Goal: Task Accomplishment & Management: Manage account settings

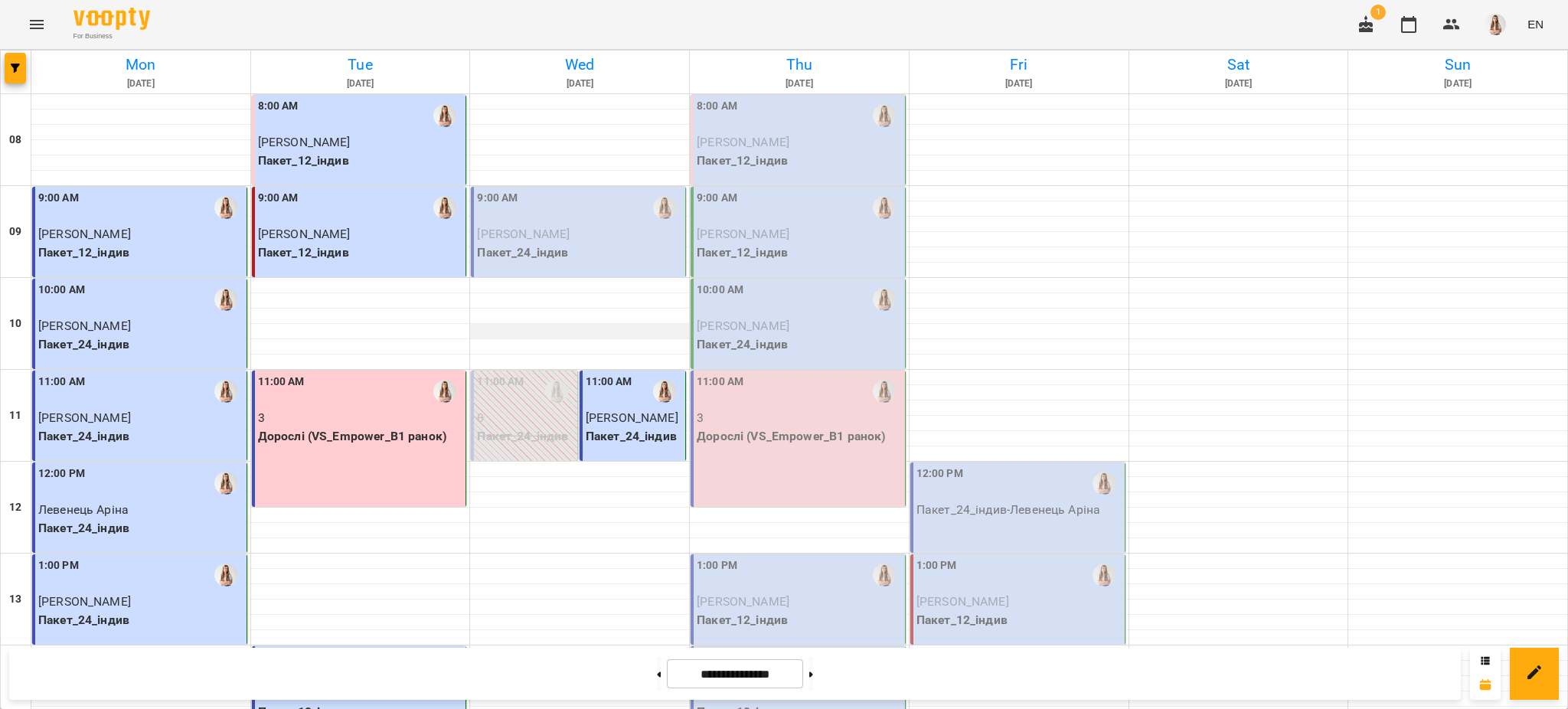
scroll to position [647, 0]
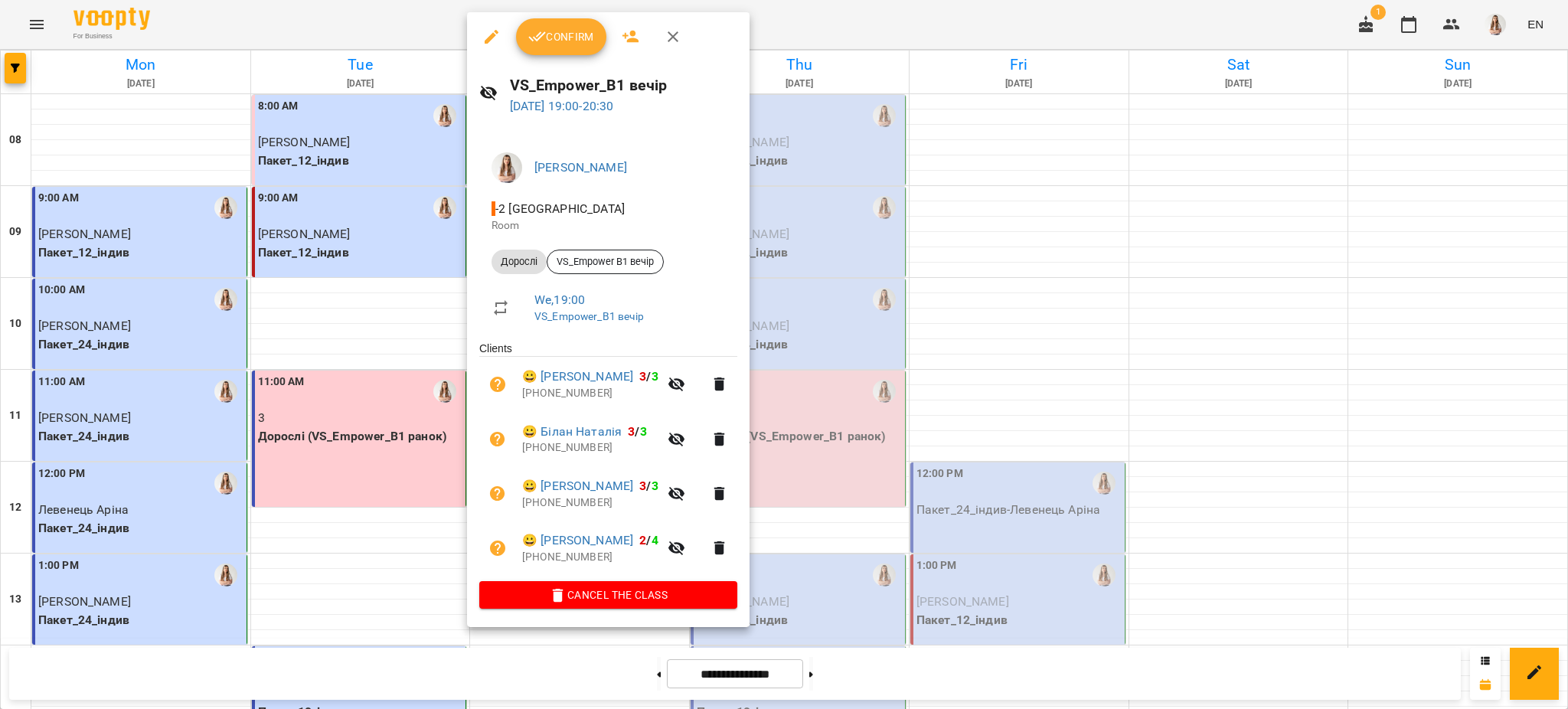
click at [565, 43] on span "Confirm" at bounding box center [561, 37] width 66 height 19
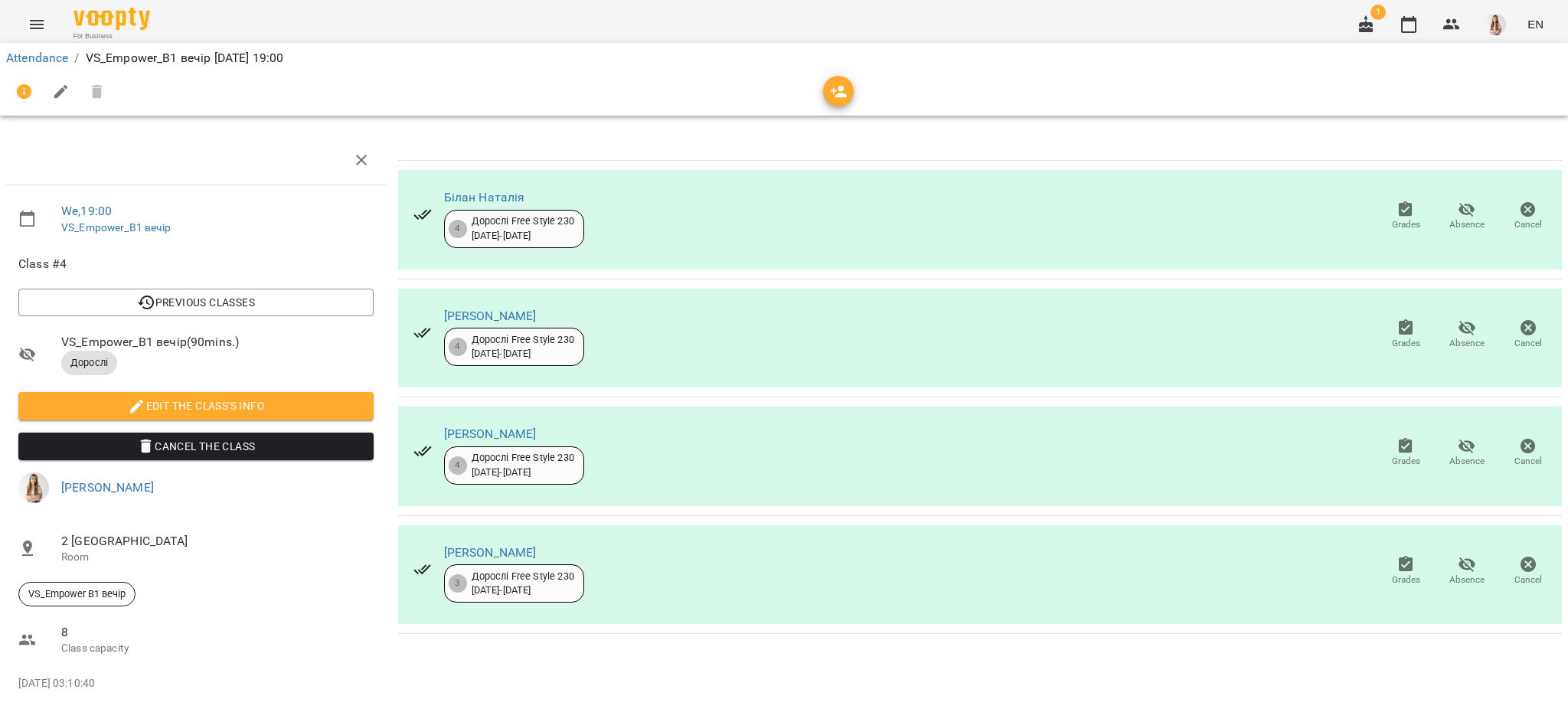
click at [71, 86] on button "button" at bounding box center [61, 91] width 37 height 37
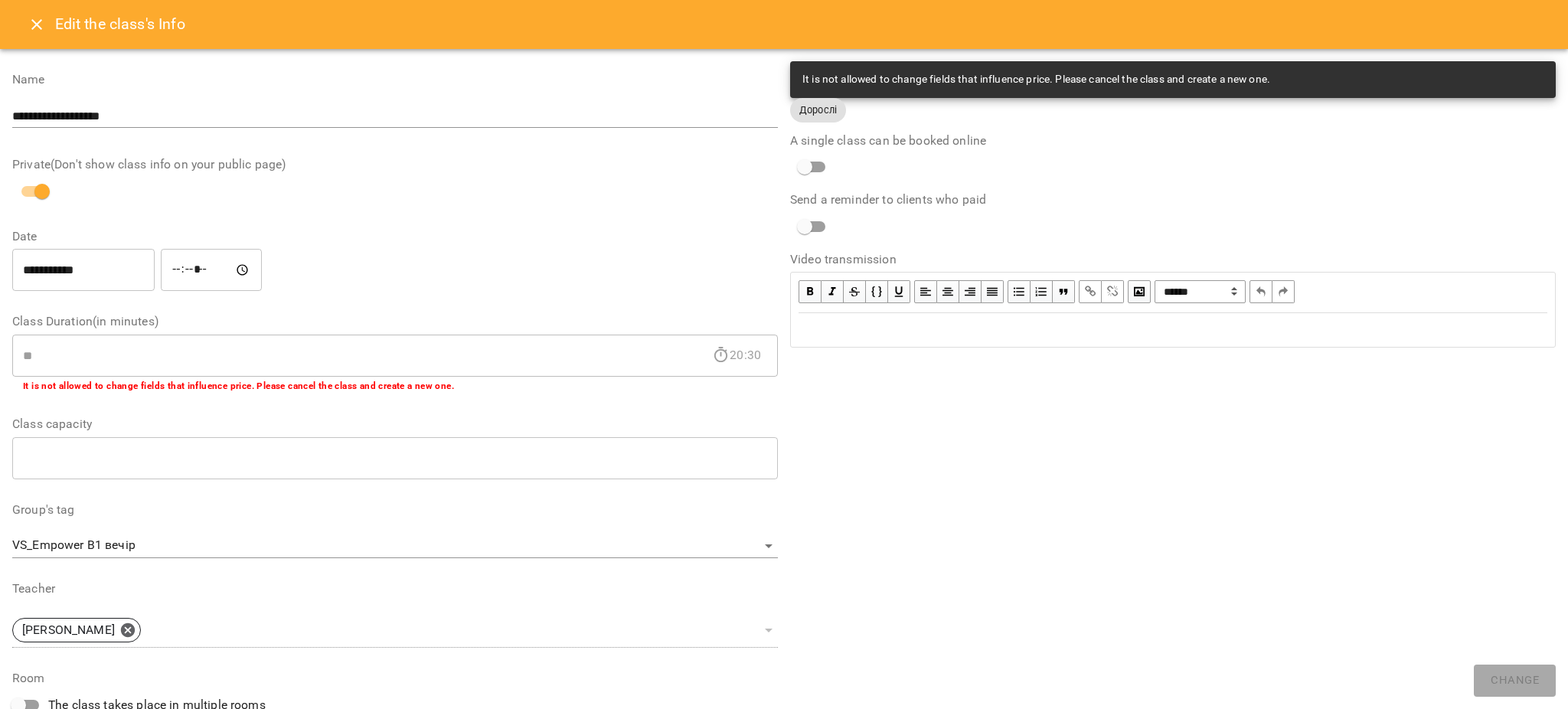
click at [1060, 342] on div "Edit text" at bounding box center [1173, 330] width 763 height 32
click at [1060, 342] on div "To enrich screen reader interactions, please activate Accessibility in Grammarl…" at bounding box center [1173, 330] width 763 height 32
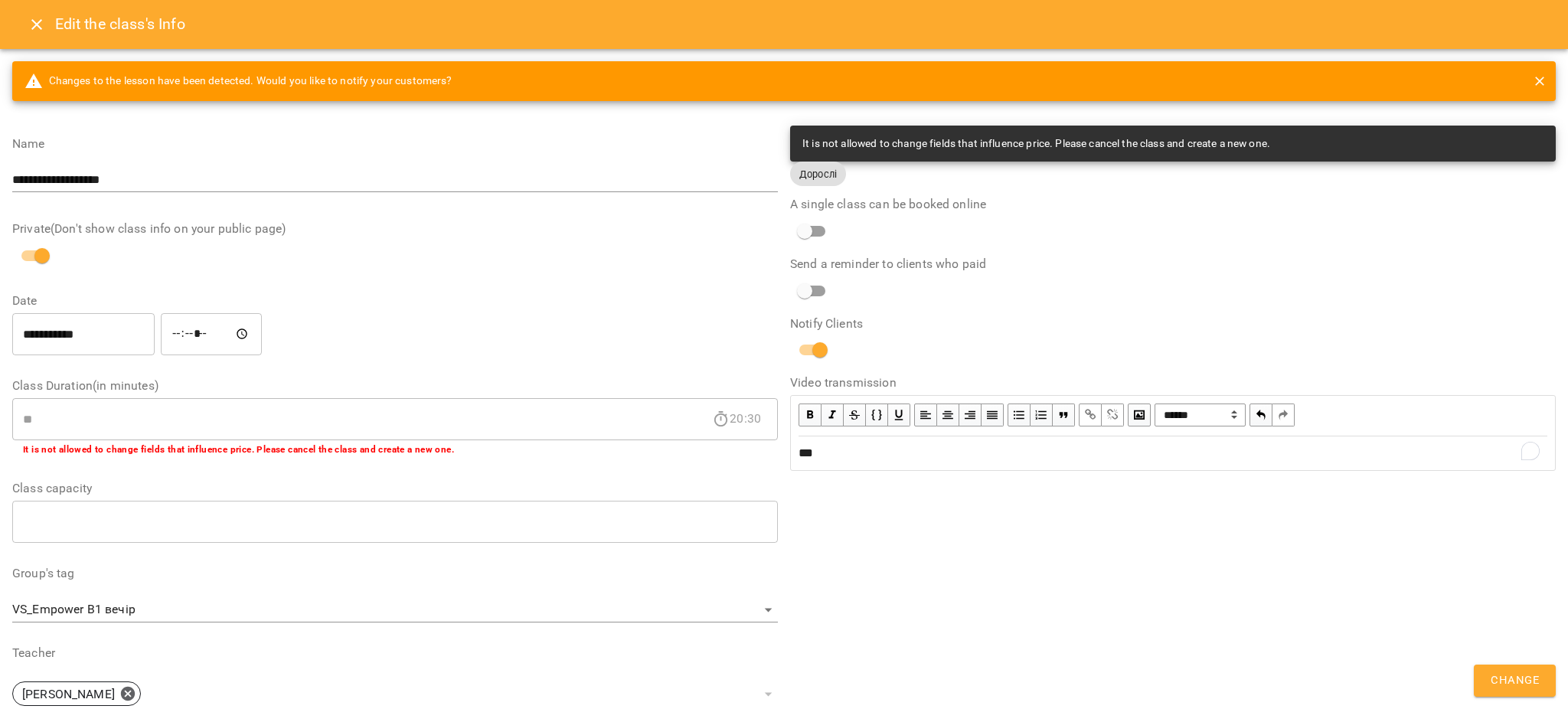
click at [1518, 674] on span "Change" at bounding box center [1514, 680] width 49 height 20
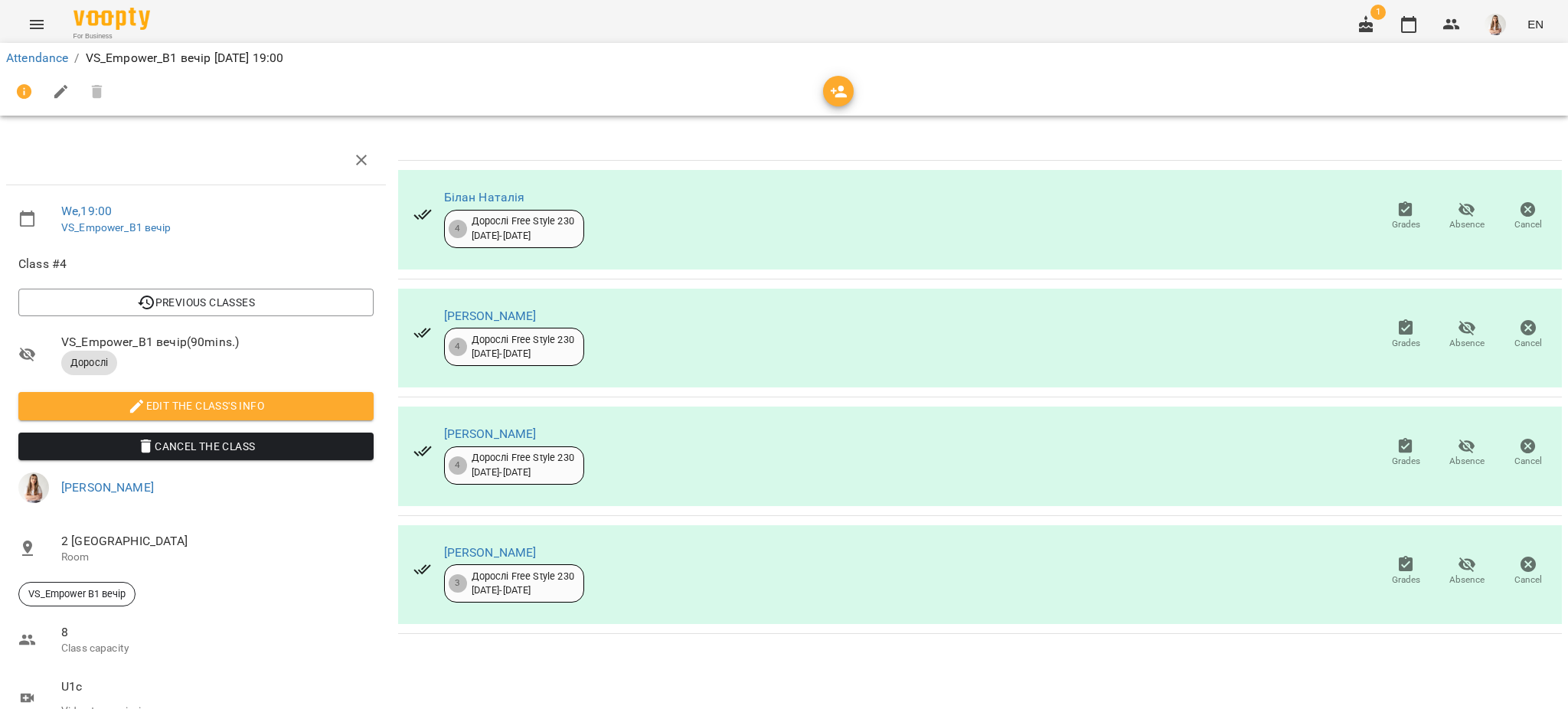
click at [33, 30] on icon "Menu" at bounding box center [37, 24] width 19 height 19
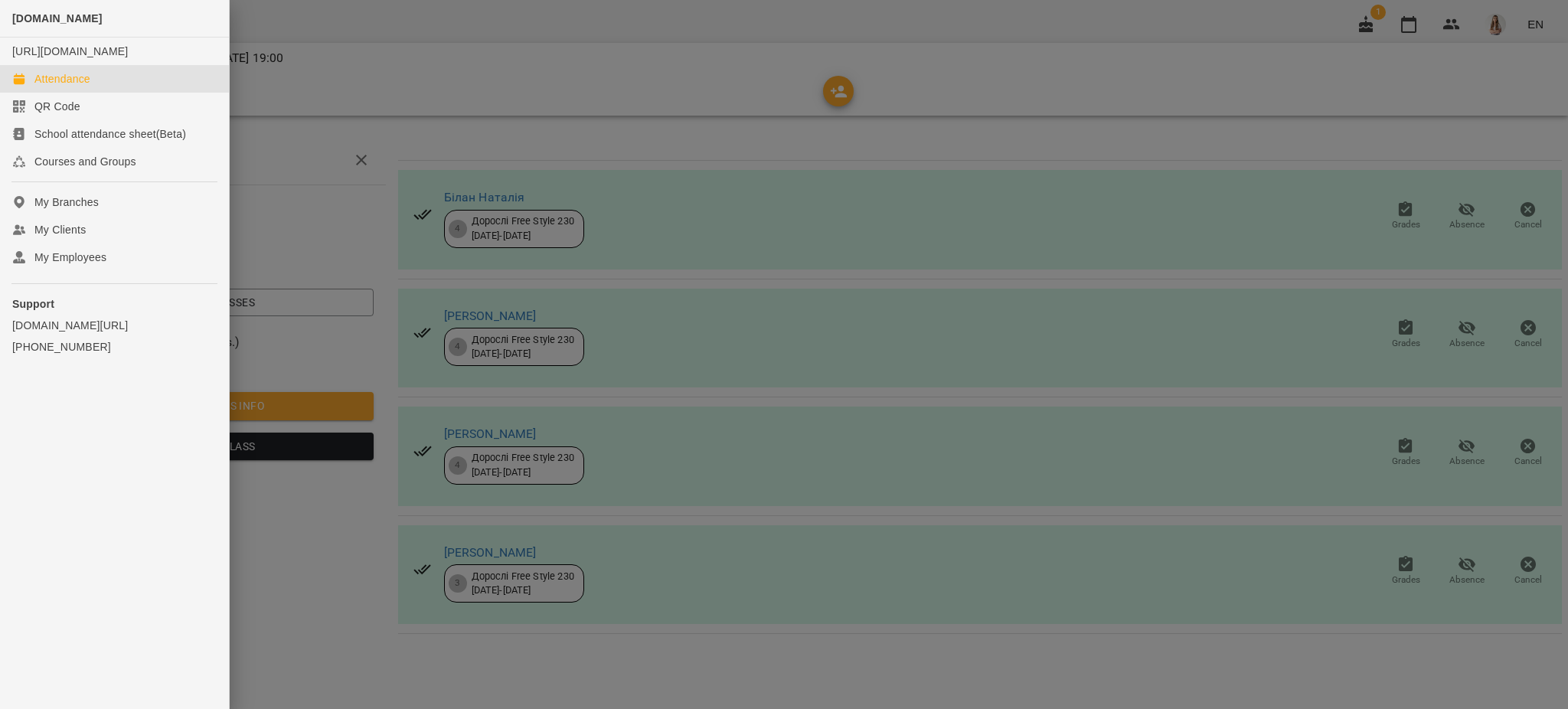
click at [79, 86] on div "Attendance" at bounding box center [63, 78] width 56 height 15
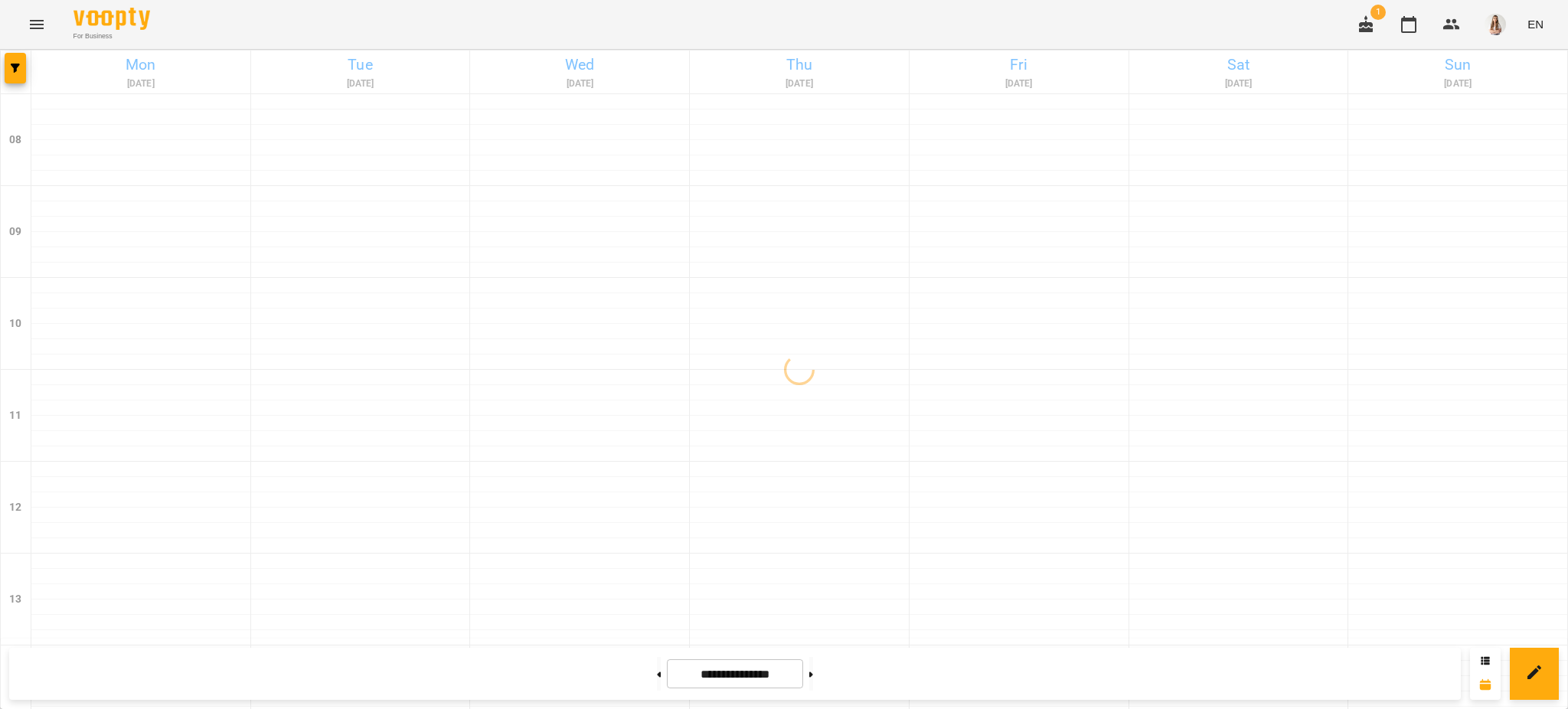
click at [829, 23] on div "For Business 1 EN" at bounding box center [784, 24] width 1568 height 49
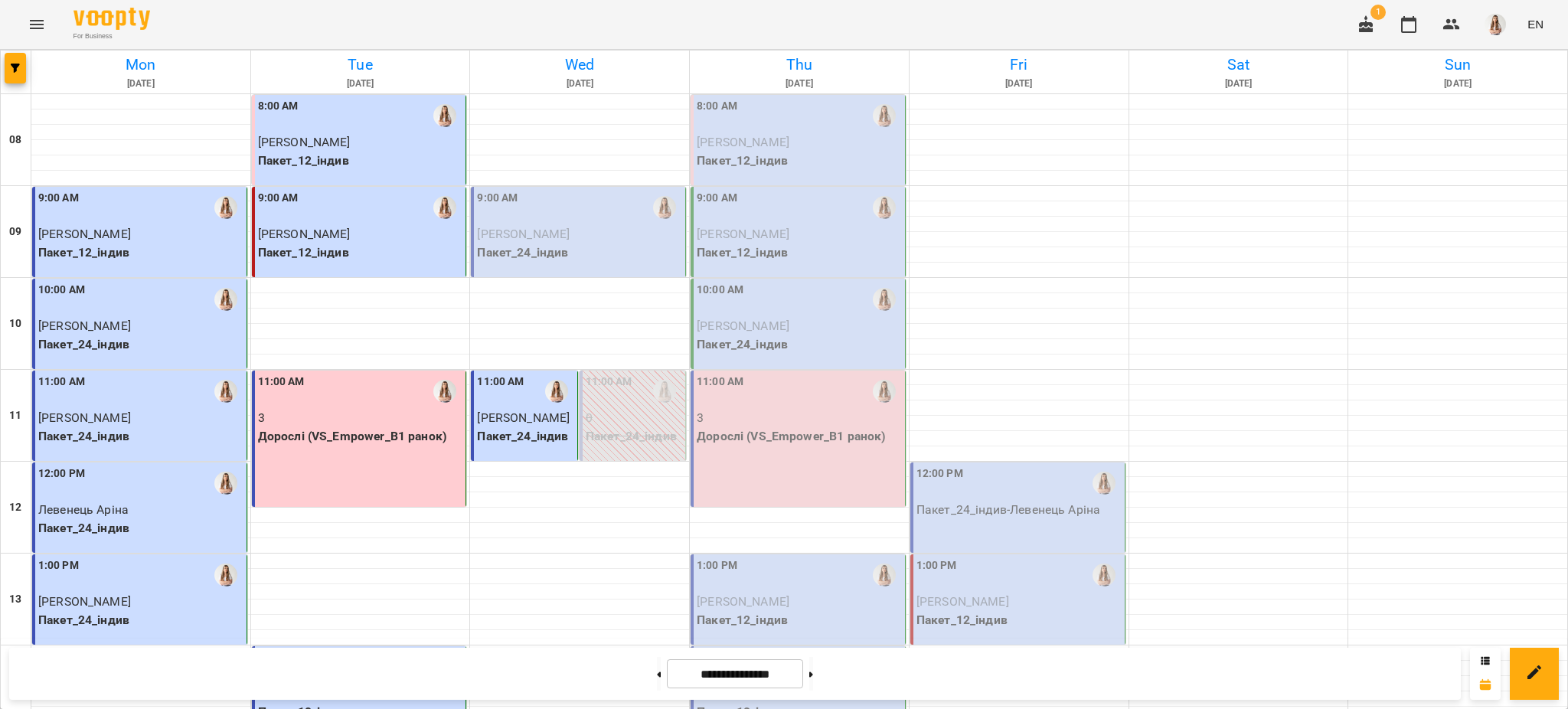
click at [22, 84] on div at bounding box center [16, 71] width 31 height 43
click at [5, 64] on span "button" at bounding box center [16, 68] width 22 height 9
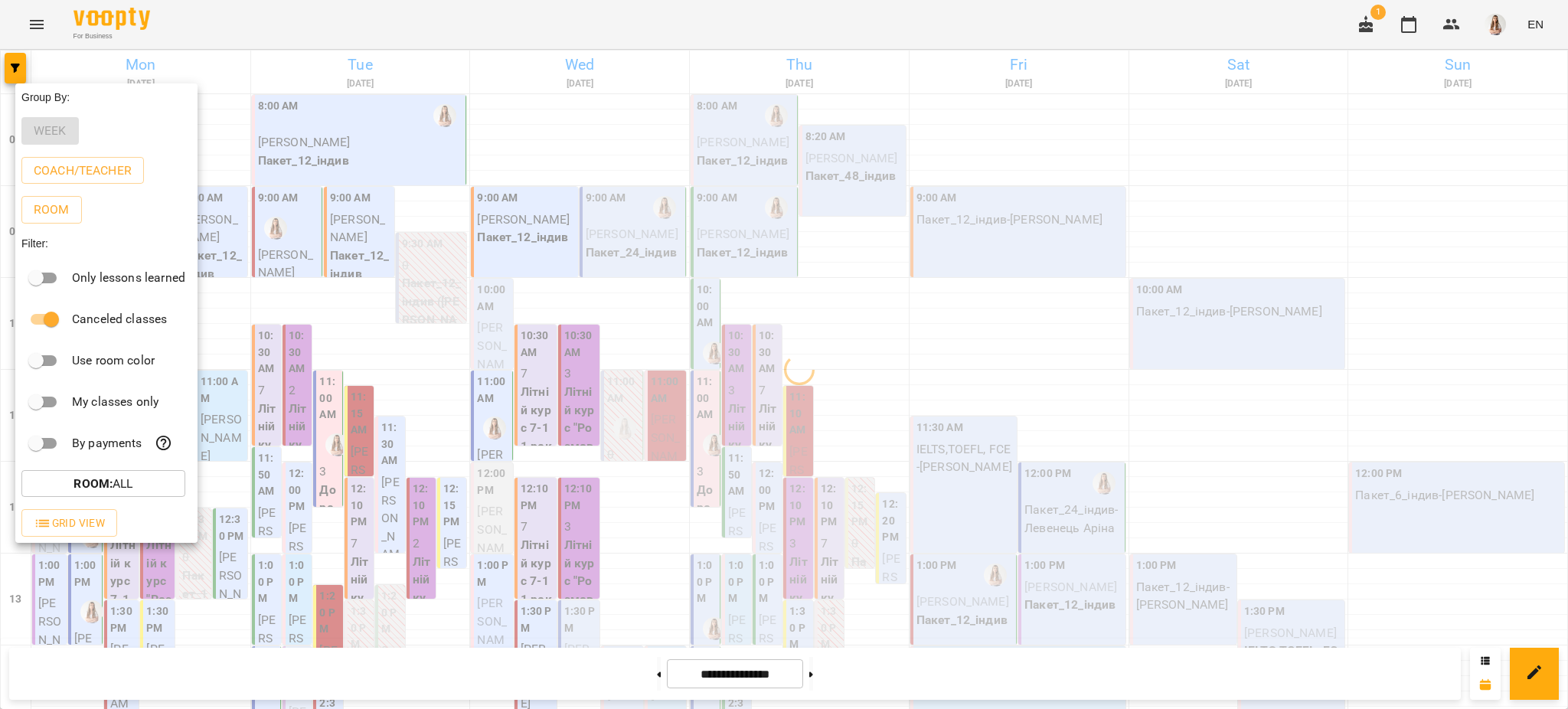
click at [827, 25] on div at bounding box center [784, 354] width 1568 height 709
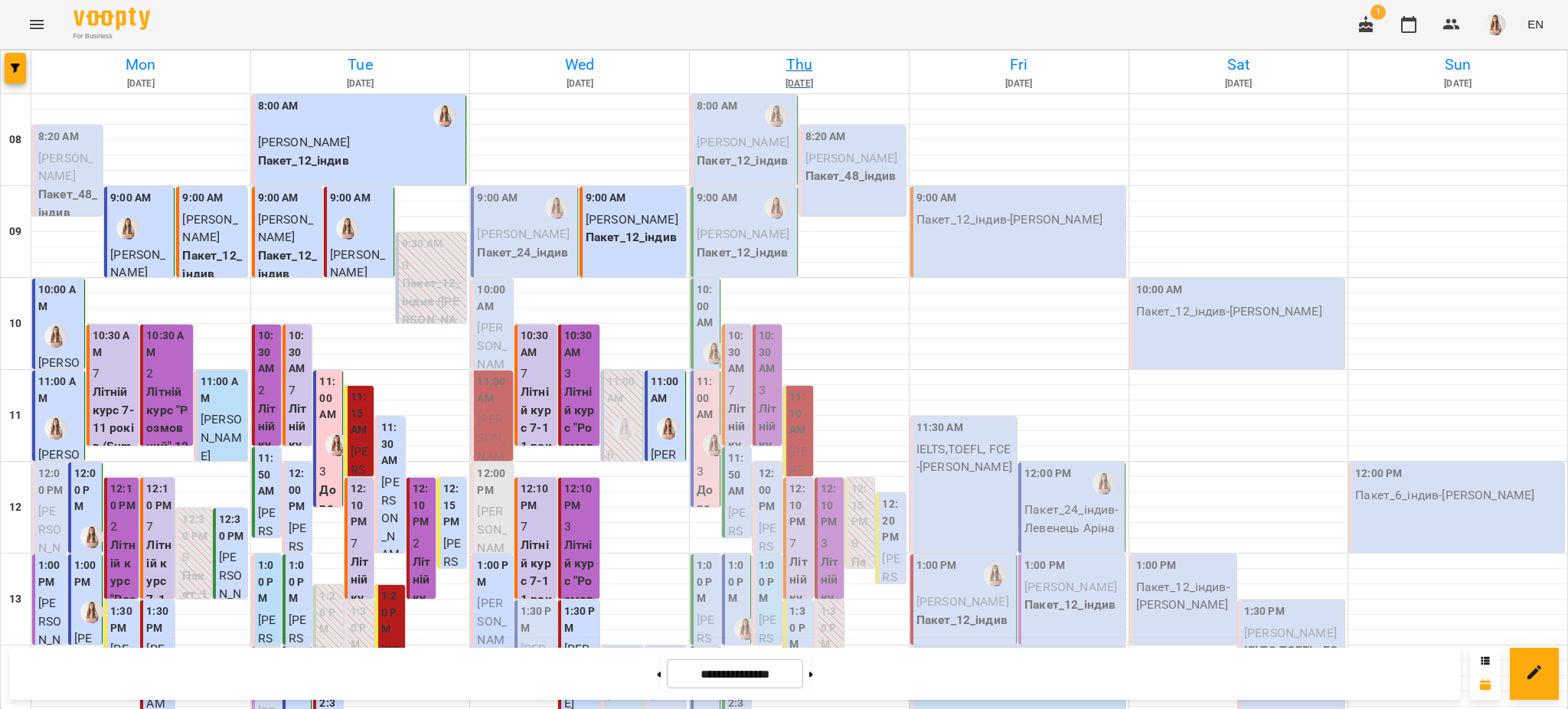
click at [790, 69] on h6 "Thu" at bounding box center [799, 65] width 214 height 24
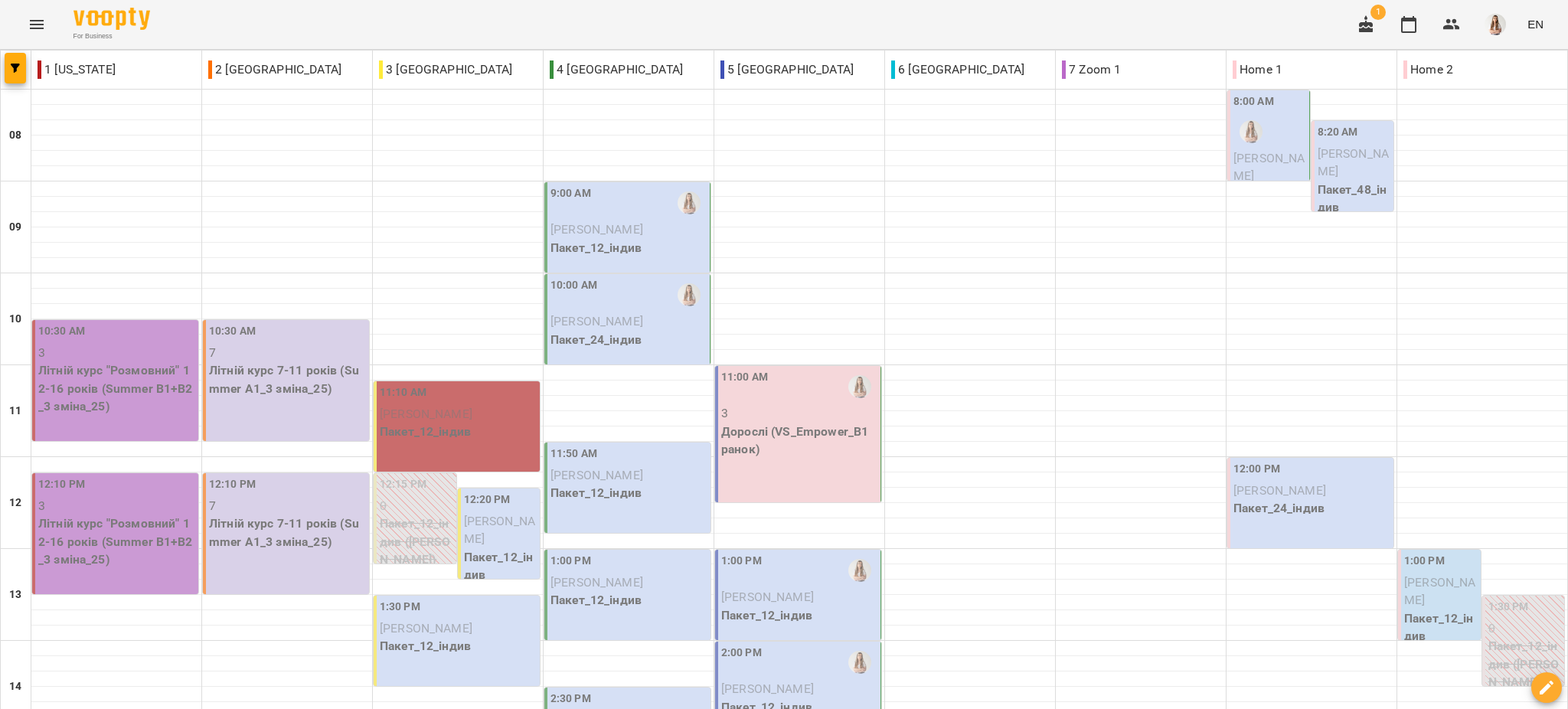
click at [631, 227] on span "[PERSON_NAME]" at bounding box center [596, 229] width 92 height 15
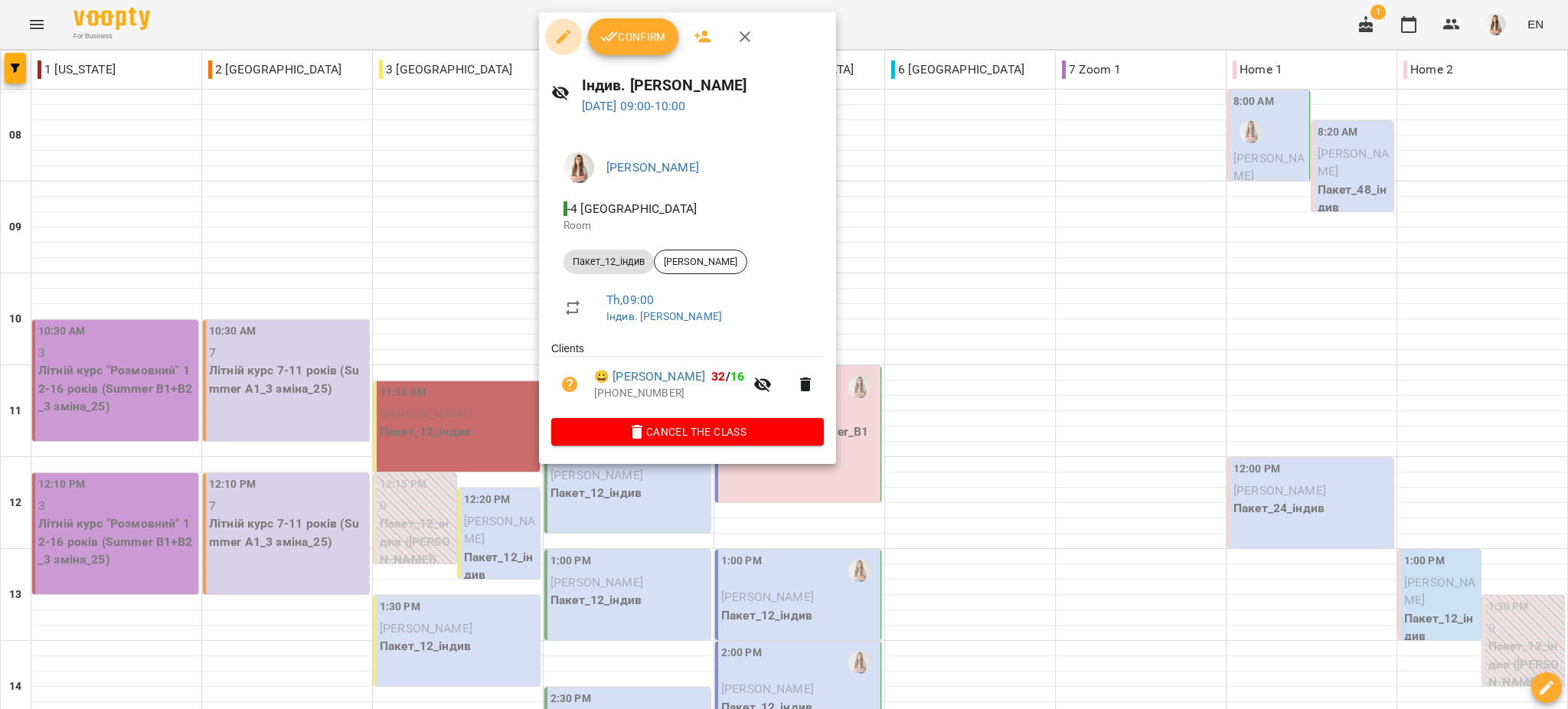
click at [563, 42] on icon "button" at bounding box center [563, 37] width 19 height 19
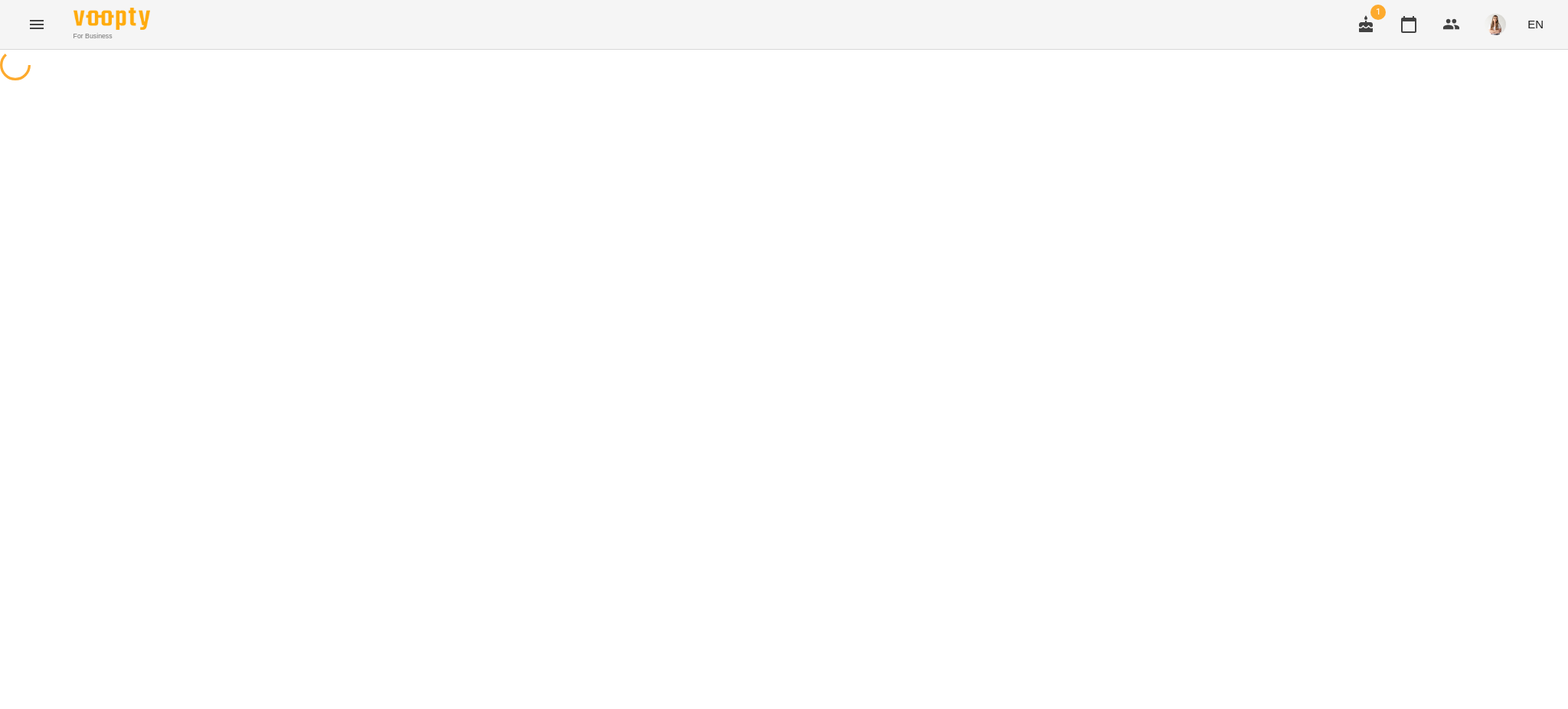
select select "**********"
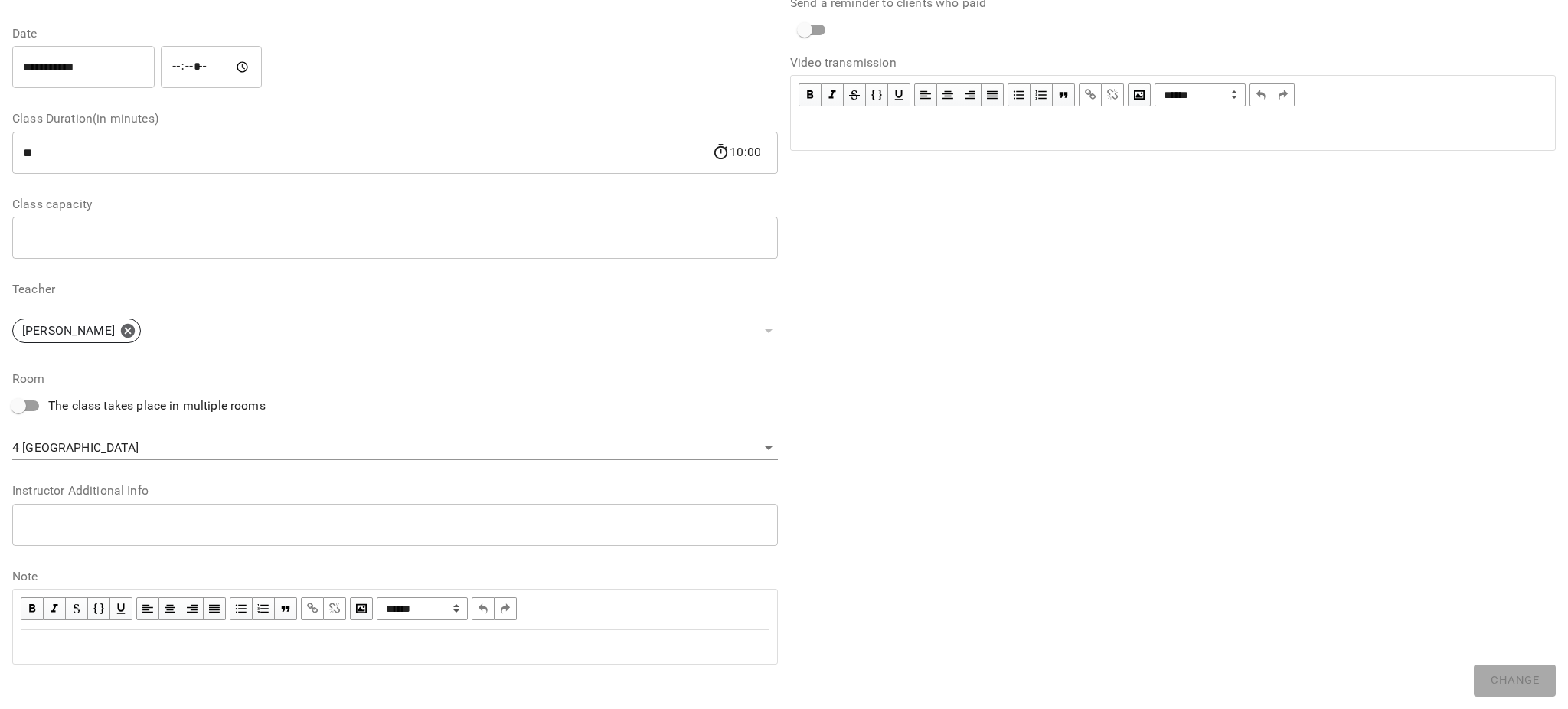
scroll to position [213, 0]
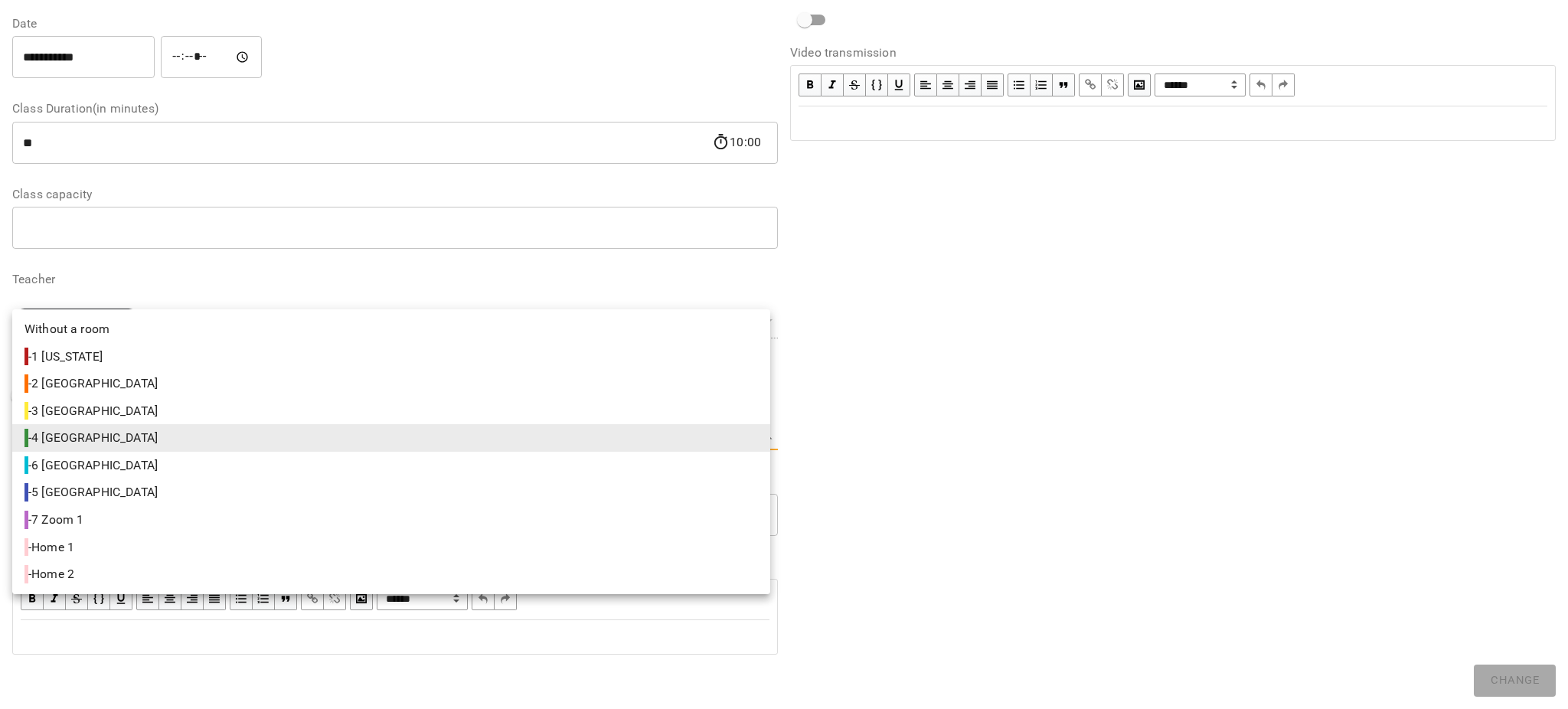
click at [112, 429] on body "**********" at bounding box center [784, 349] width 1568 height 698
click at [81, 500] on li "- 5 [GEOGRAPHIC_DATA]" at bounding box center [390, 493] width 758 height 28
type input "**********"
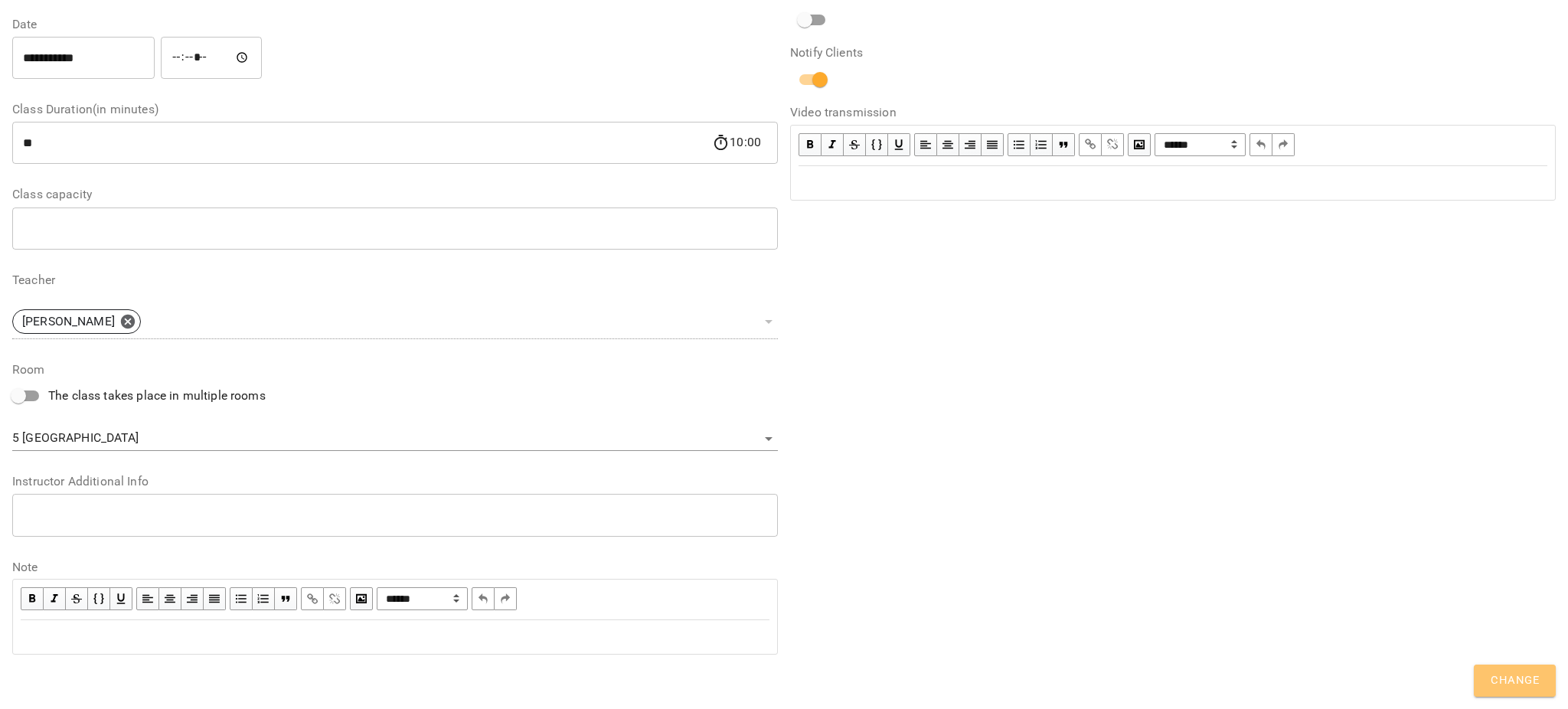
click at [1515, 689] on span "Change" at bounding box center [1514, 680] width 49 height 20
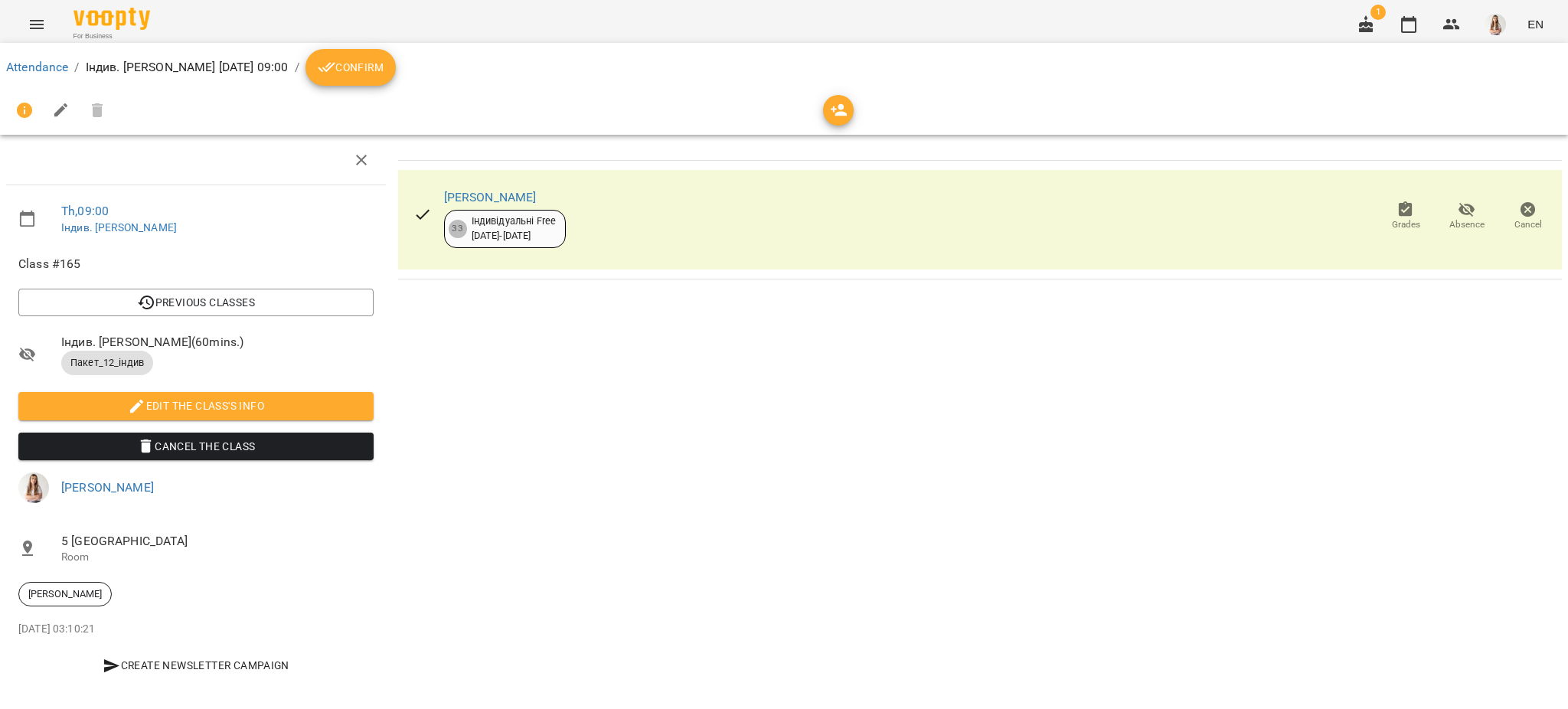
click at [48, 23] on button "Menu" at bounding box center [37, 24] width 37 height 37
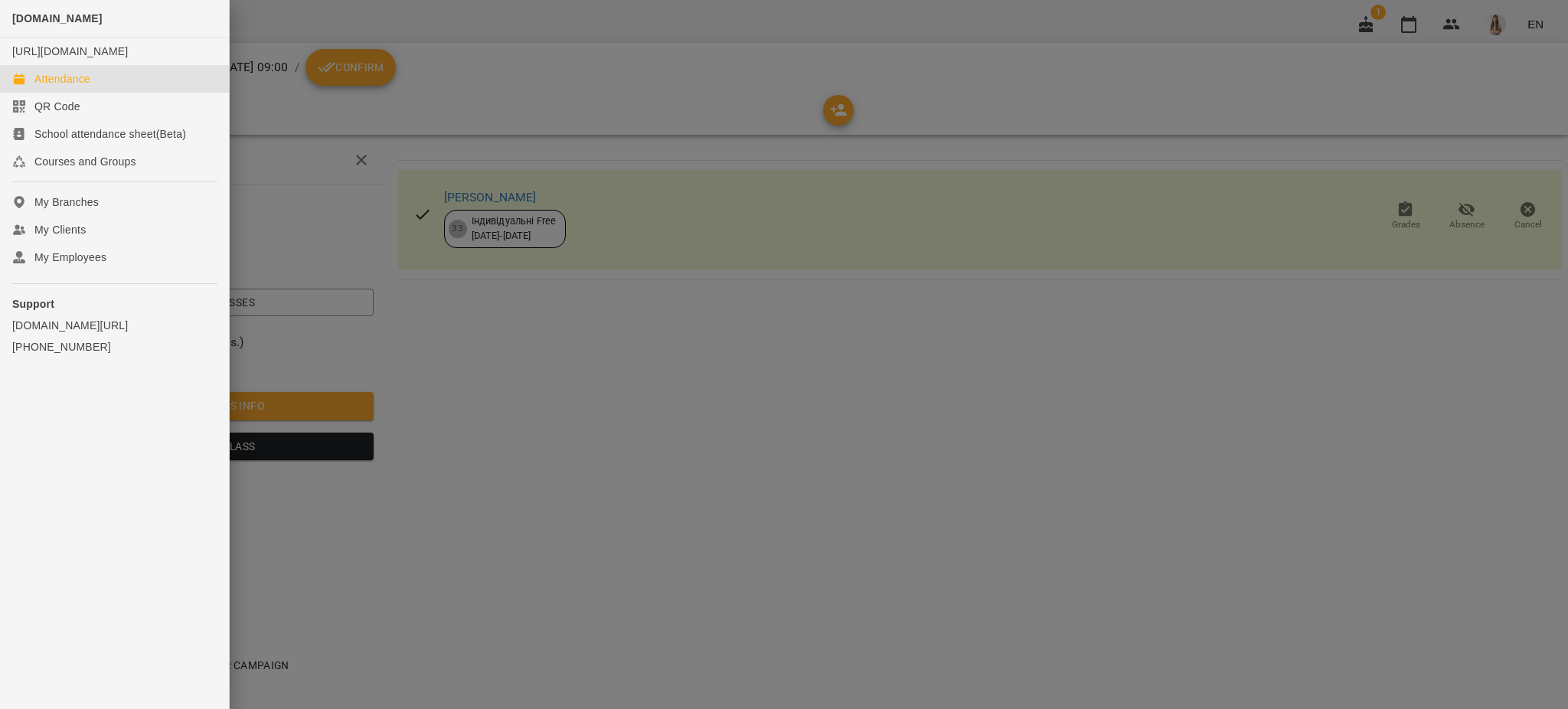
click at [75, 86] on div "Attendance" at bounding box center [63, 78] width 56 height 15
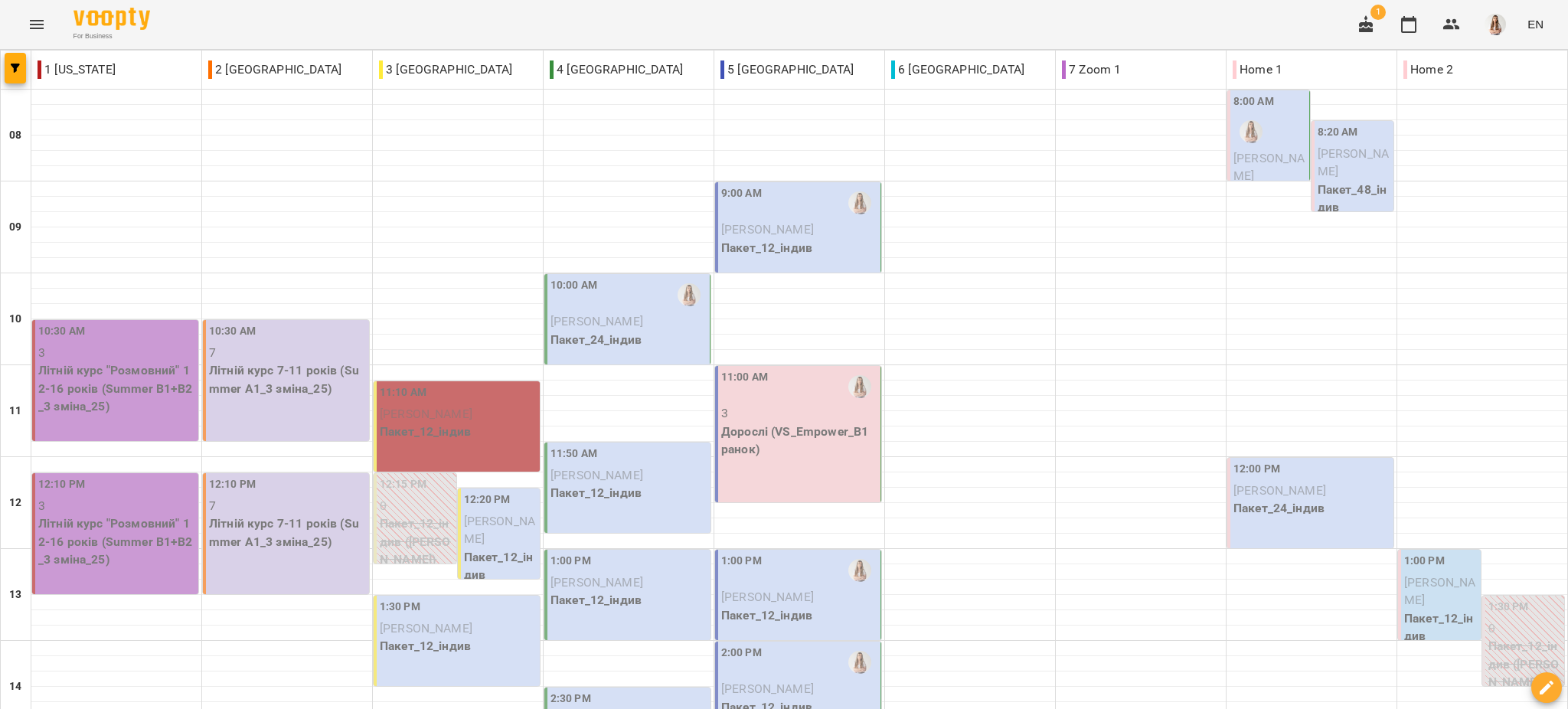
click at [588, 326] on span "[PERSON_NAME]" at bounding box center [596, 321] width 92 height 15
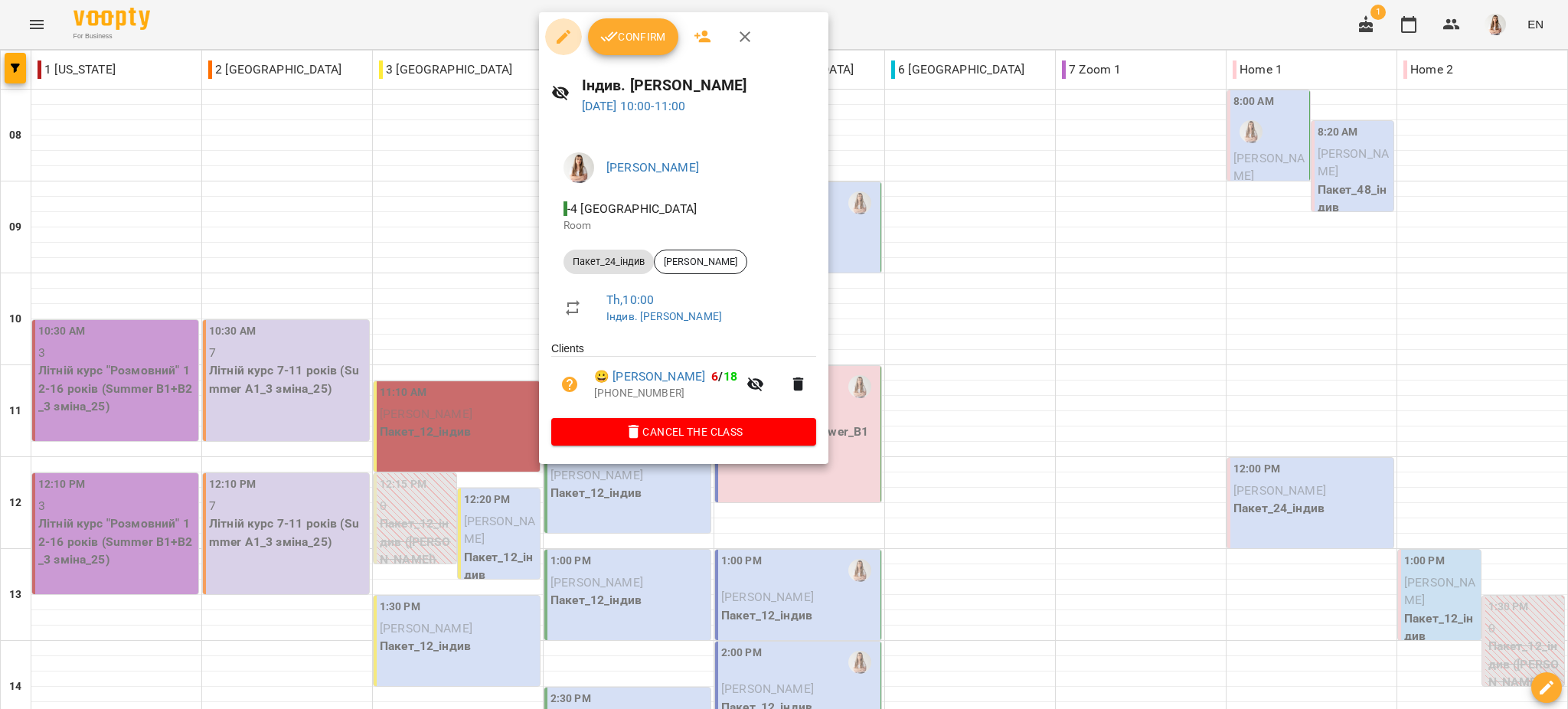
click at [552, 38] on button "button" at bounding box center [563, 37] width 37 height 37
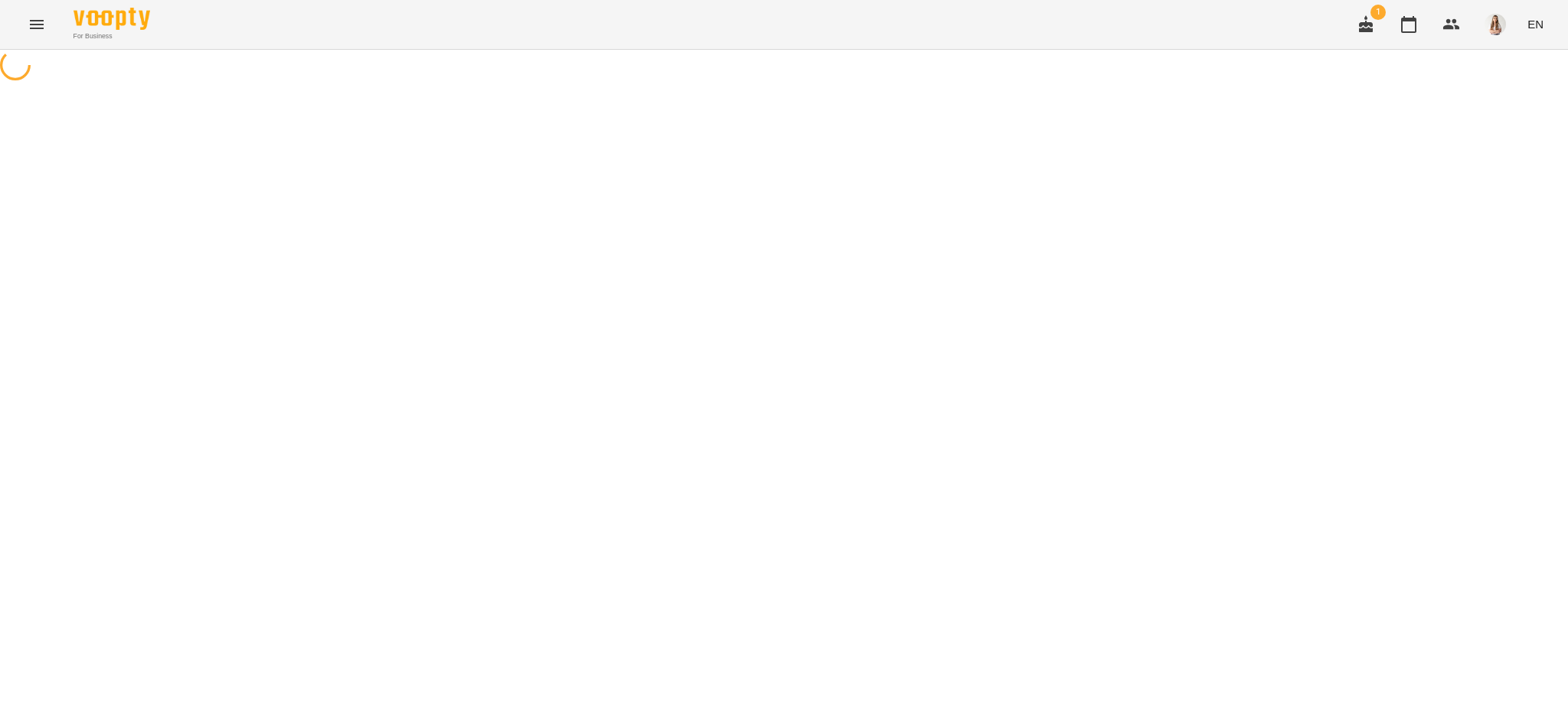
select select "**********"
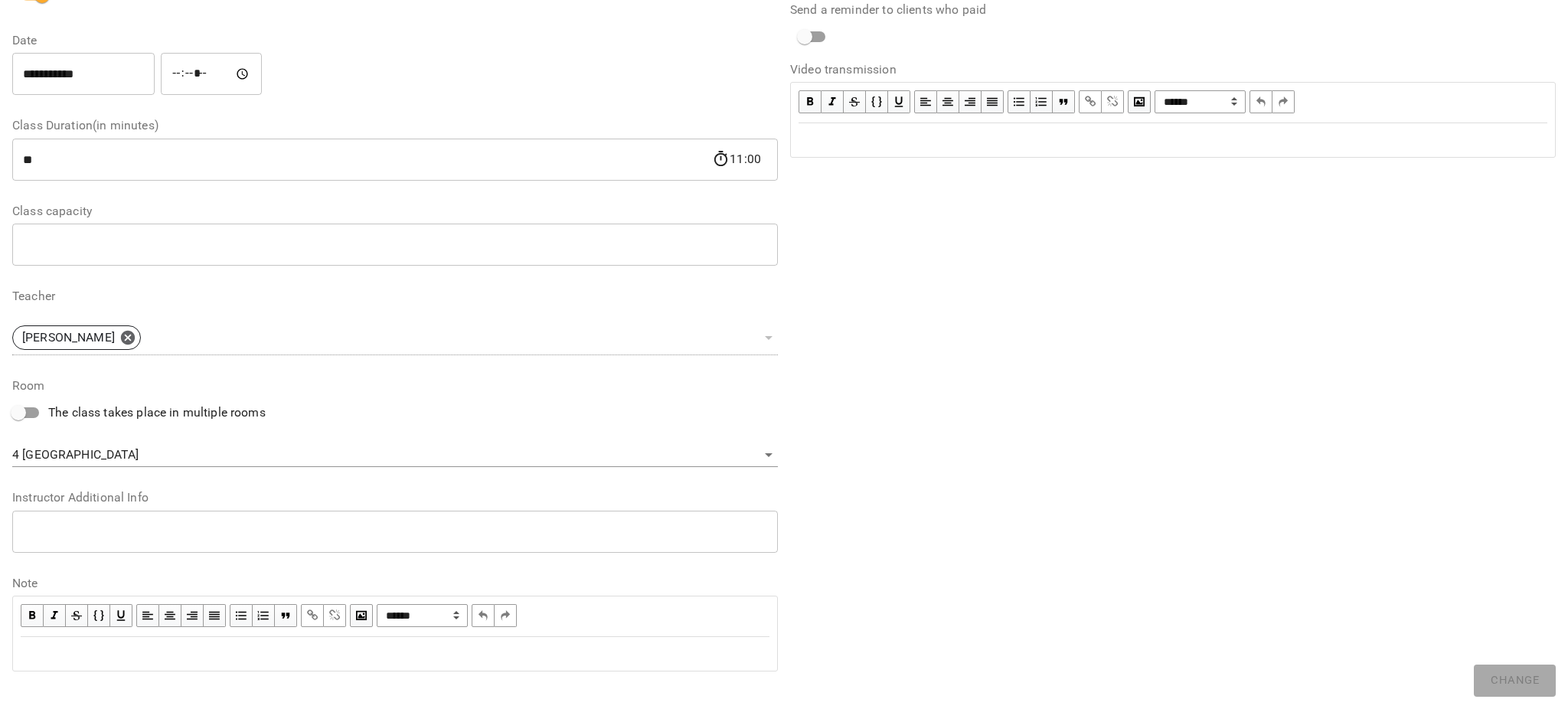
scroll to position [213, 0]
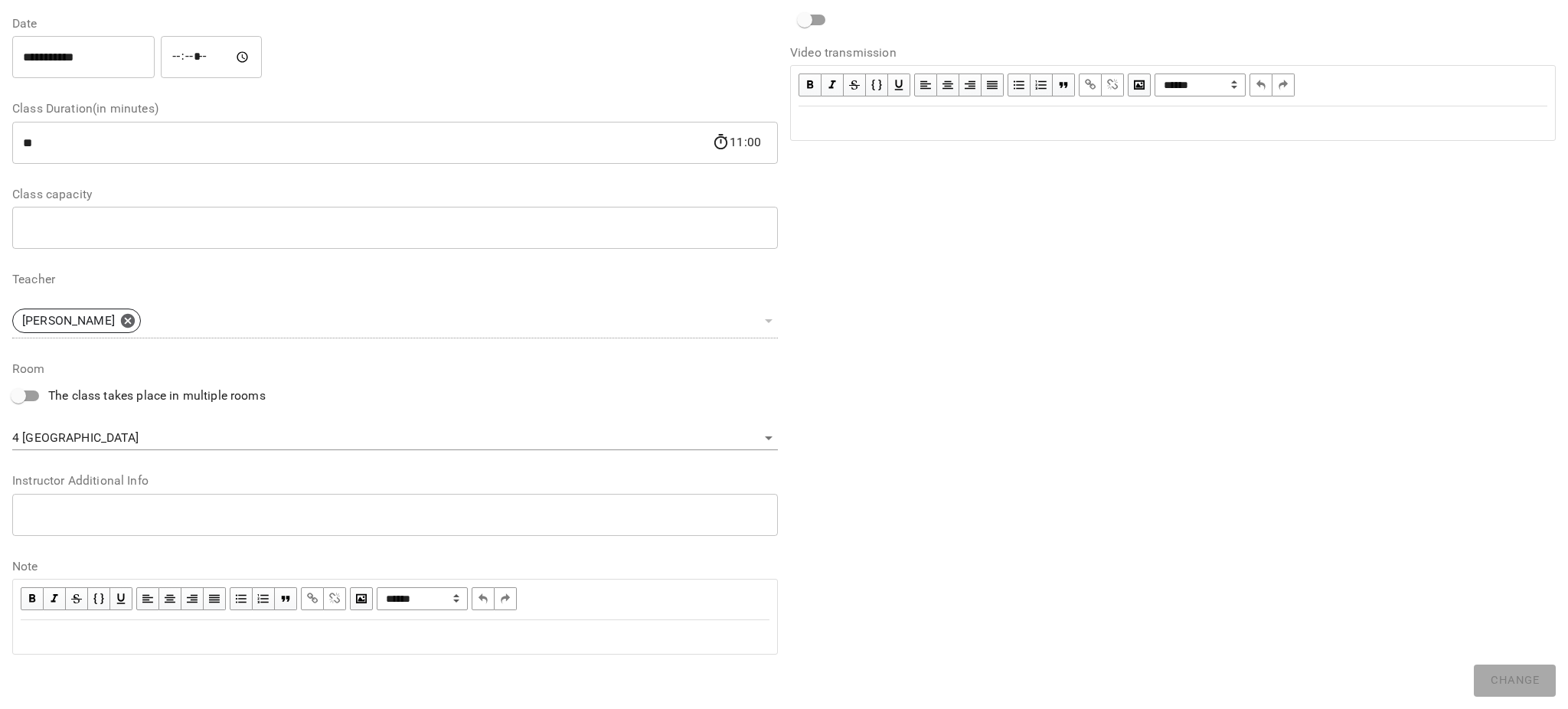
click at [120, 436] on body "**********" at bounding box center [784, 349] width 1568 height 698
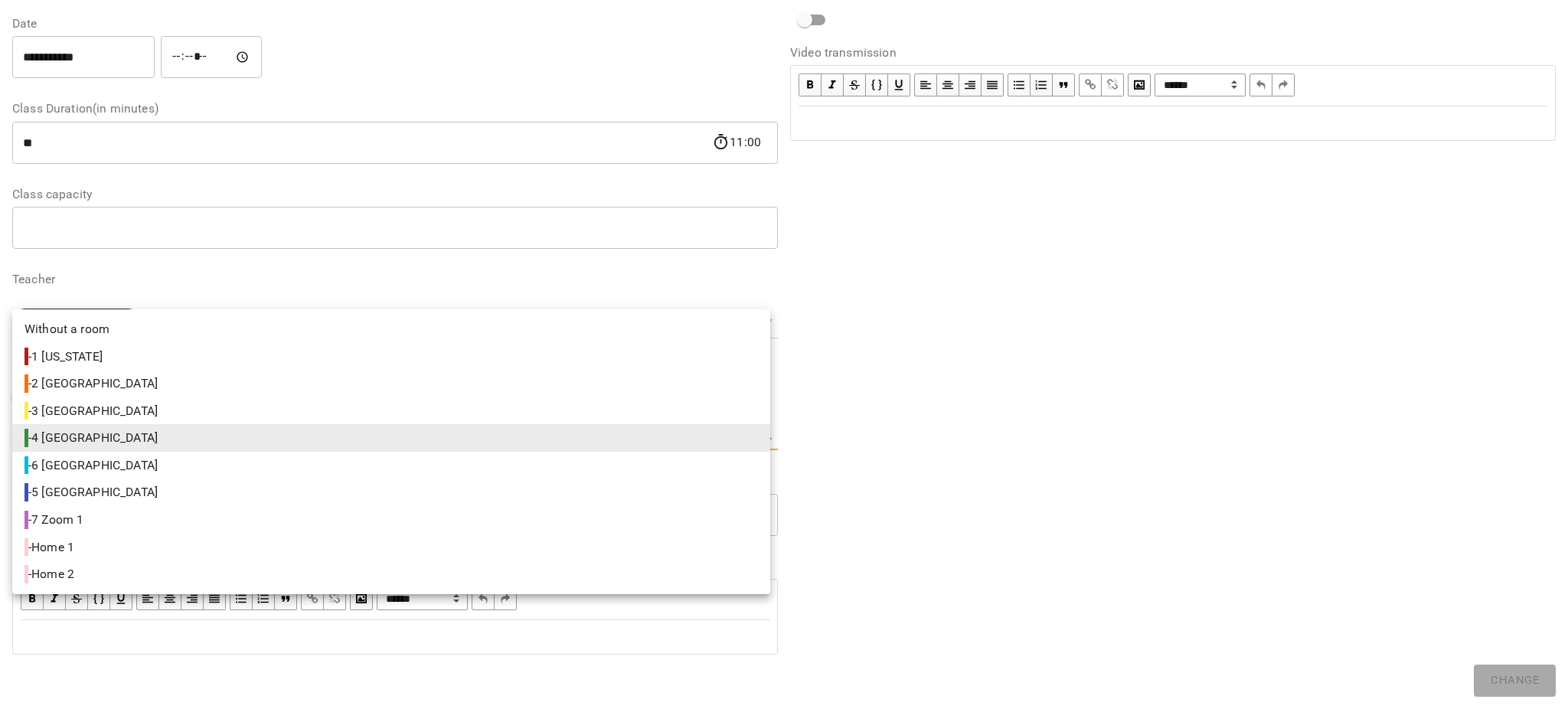
click at [71, 484] on span "- 5 [GEOGRAPHIC_DATA]" at bounding box center [92, 492] width 136 height 19
type input "**********"
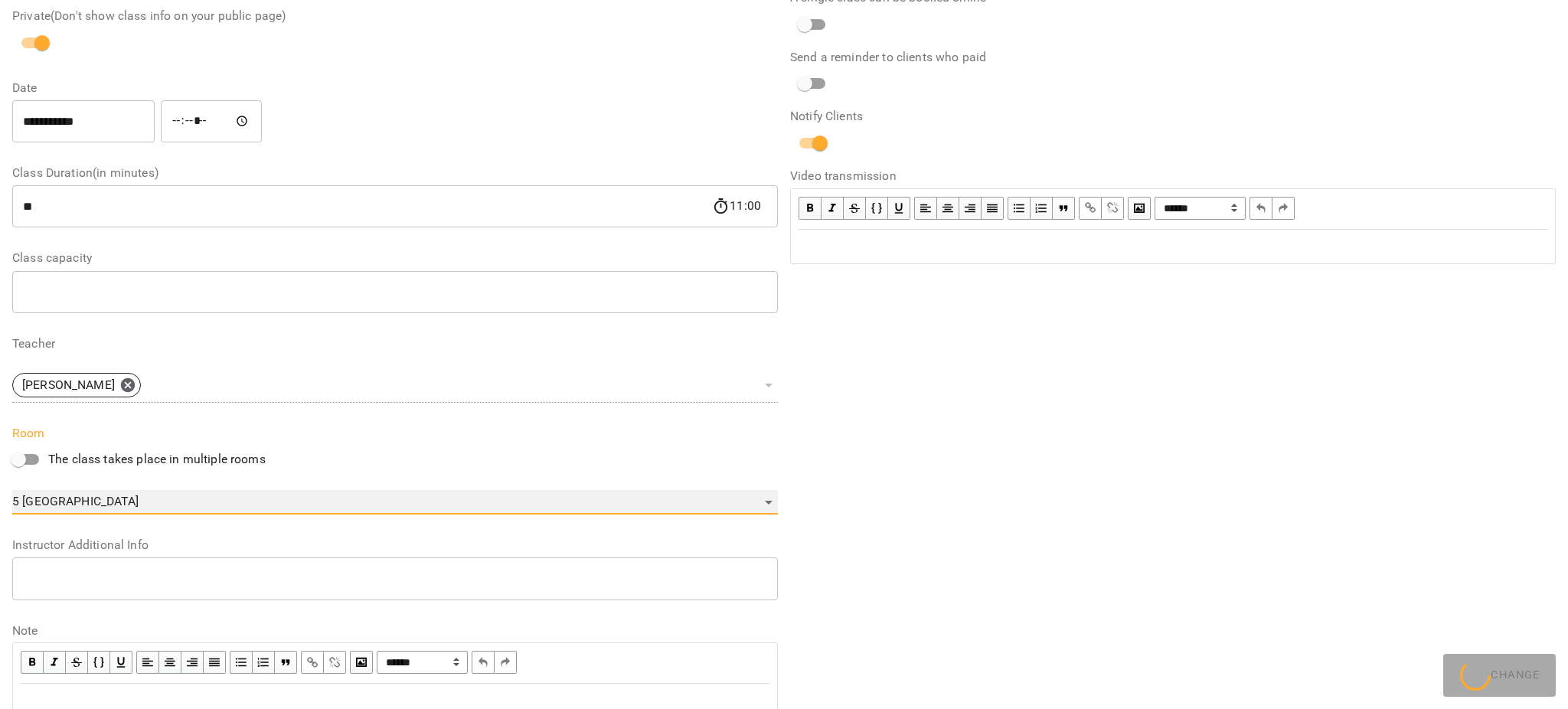
scroll to position [276, 0]
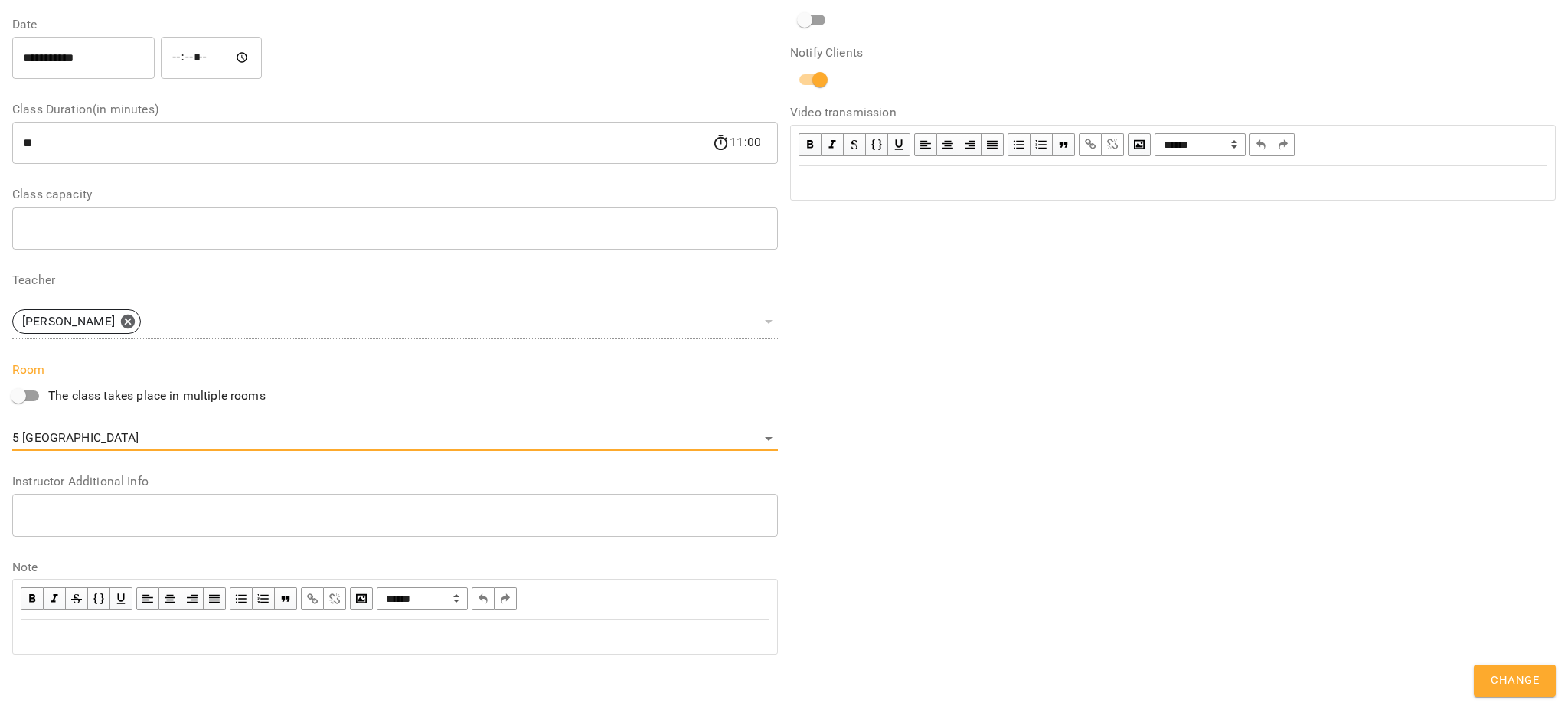
click at [1492, 681] on span "Change" at bounding box center [1514, 680] width 49 height 20
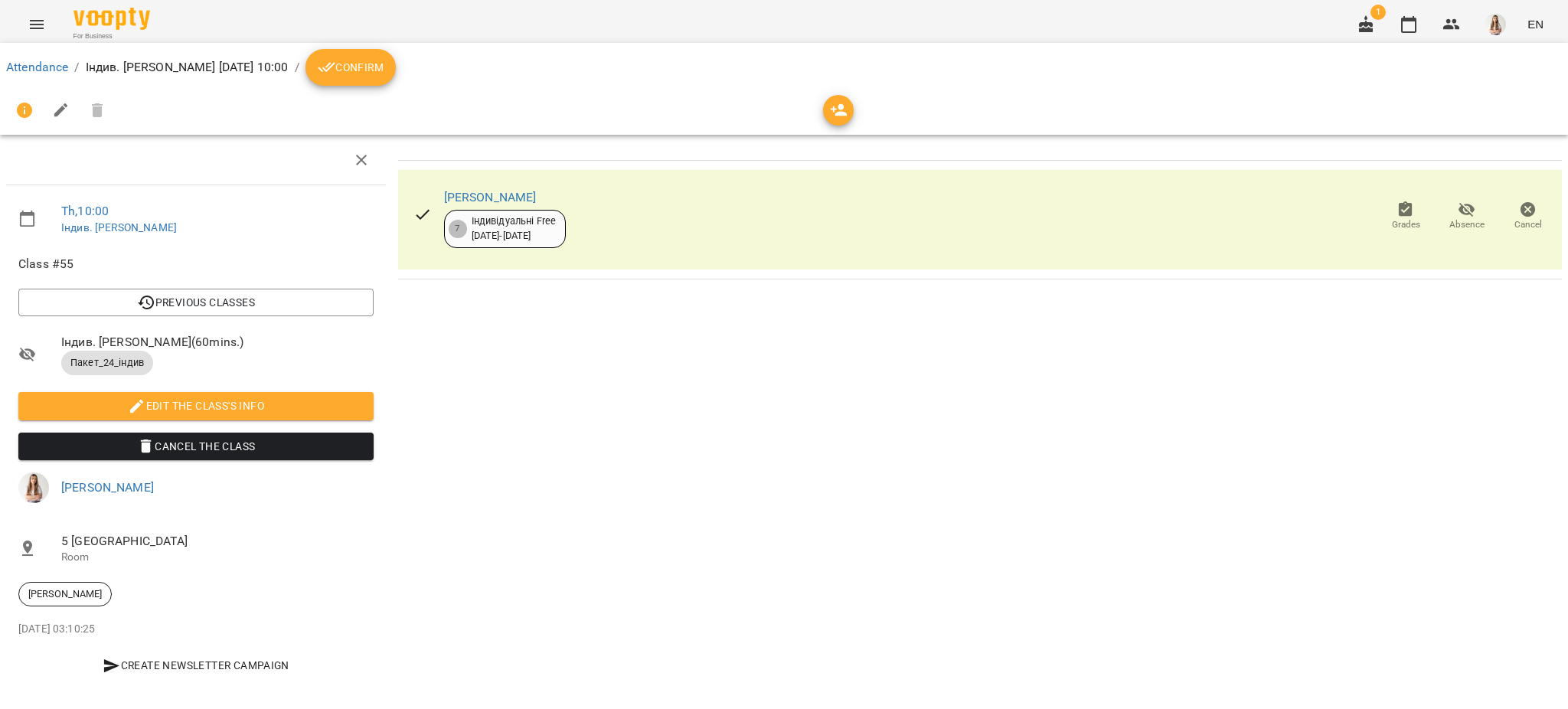
click at [47, 12] on button "Menu" at bounding box center [37, 24] width 37 height 37
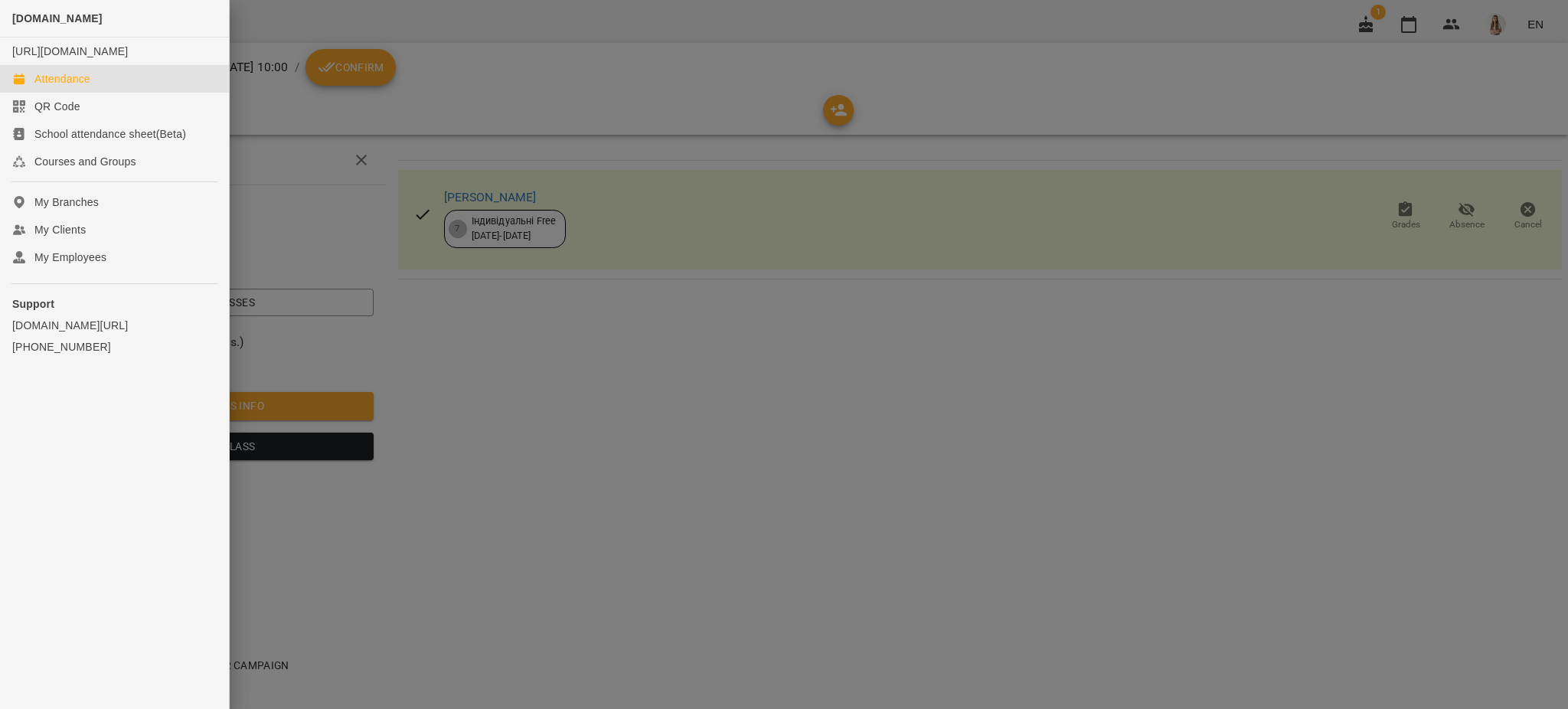
click at [64, 86] on div "Attendance" at bounding box center [63, 78] width 56 height 15
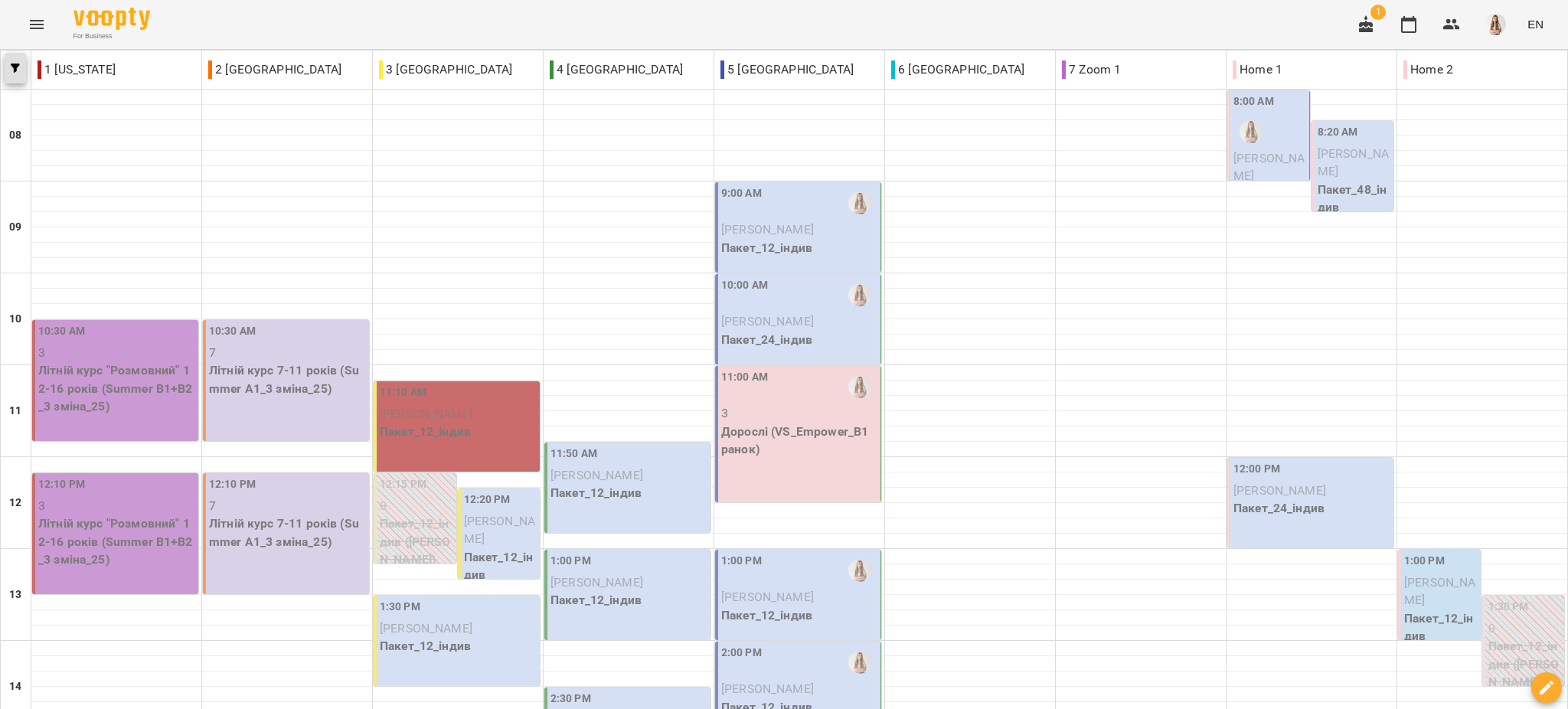
click at [13, 59] on button "button" at bounding box center [16, 68] width 22 height 31
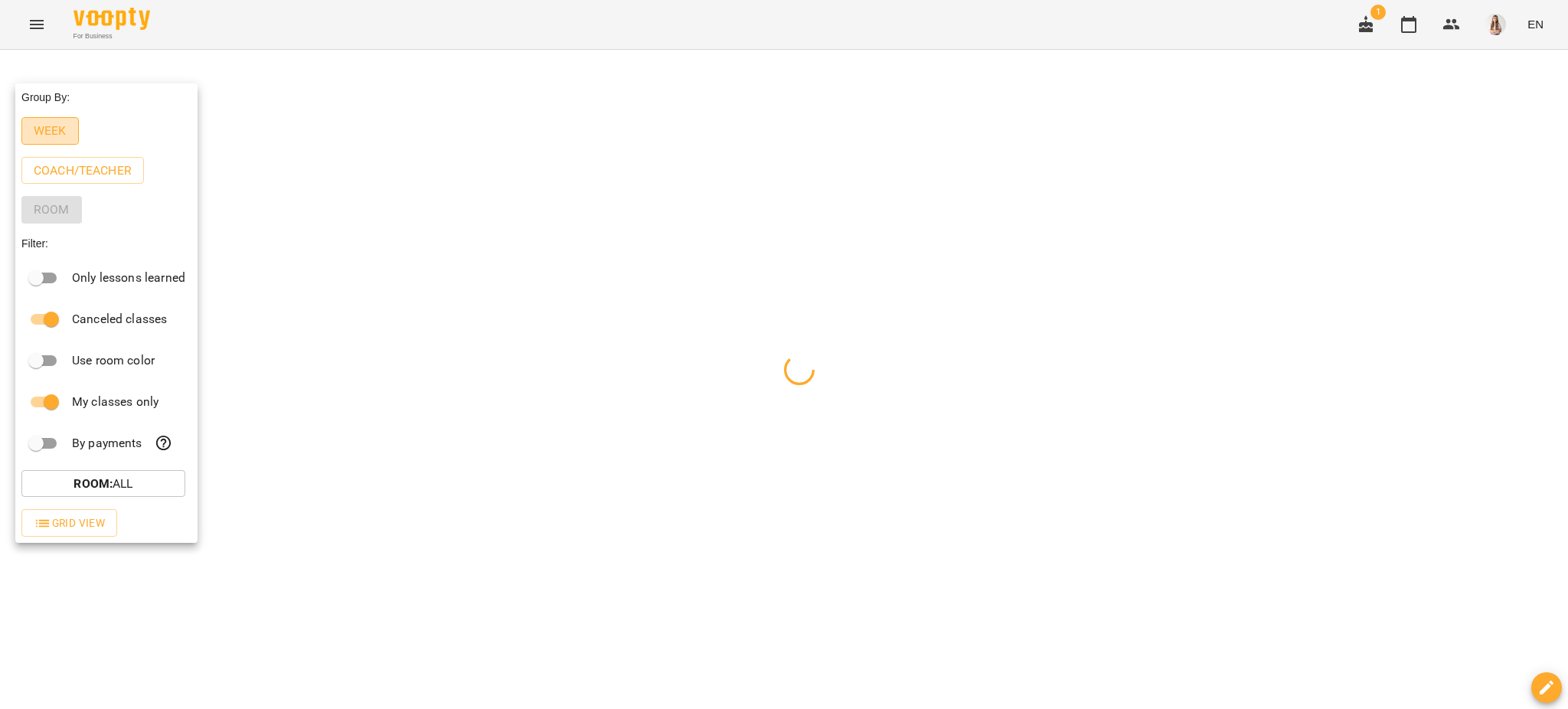
click at [46, 136] on p "Week" at bounding box center [50, 131] width 33 height 19
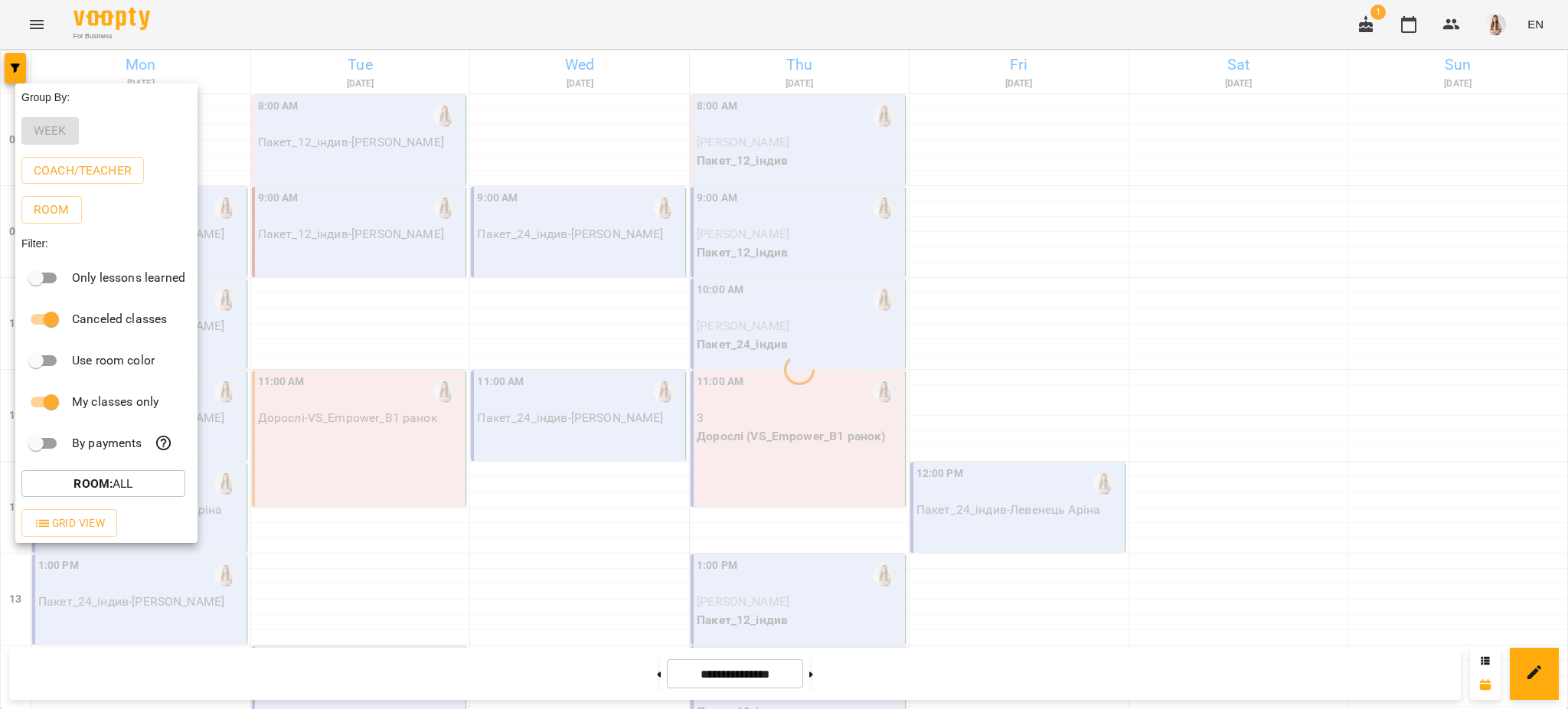
click at [295, 33] on div at bounding box center [784, 354] width 1568 height 709
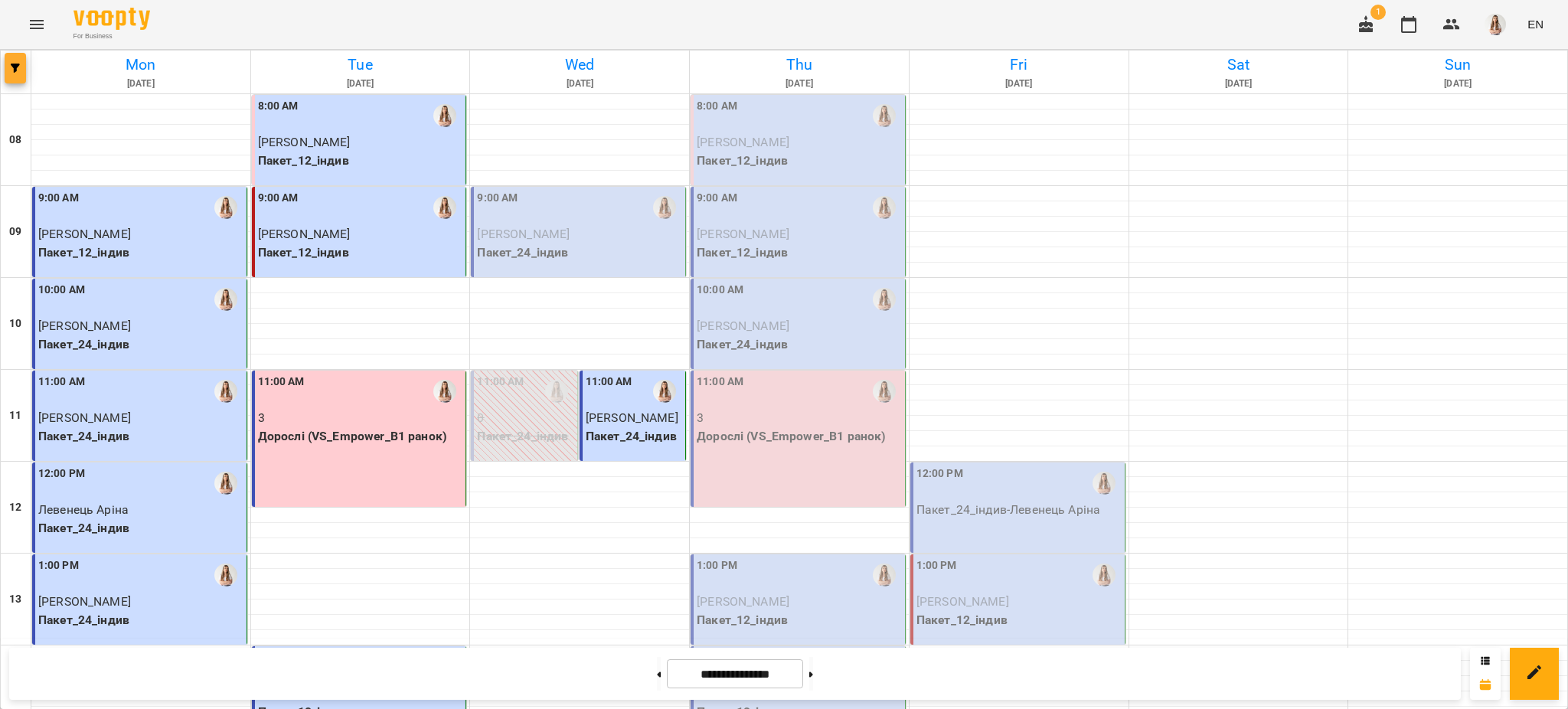
click at [5, 77] on button "button" at bounding box center [16, 68] width 22 height 31
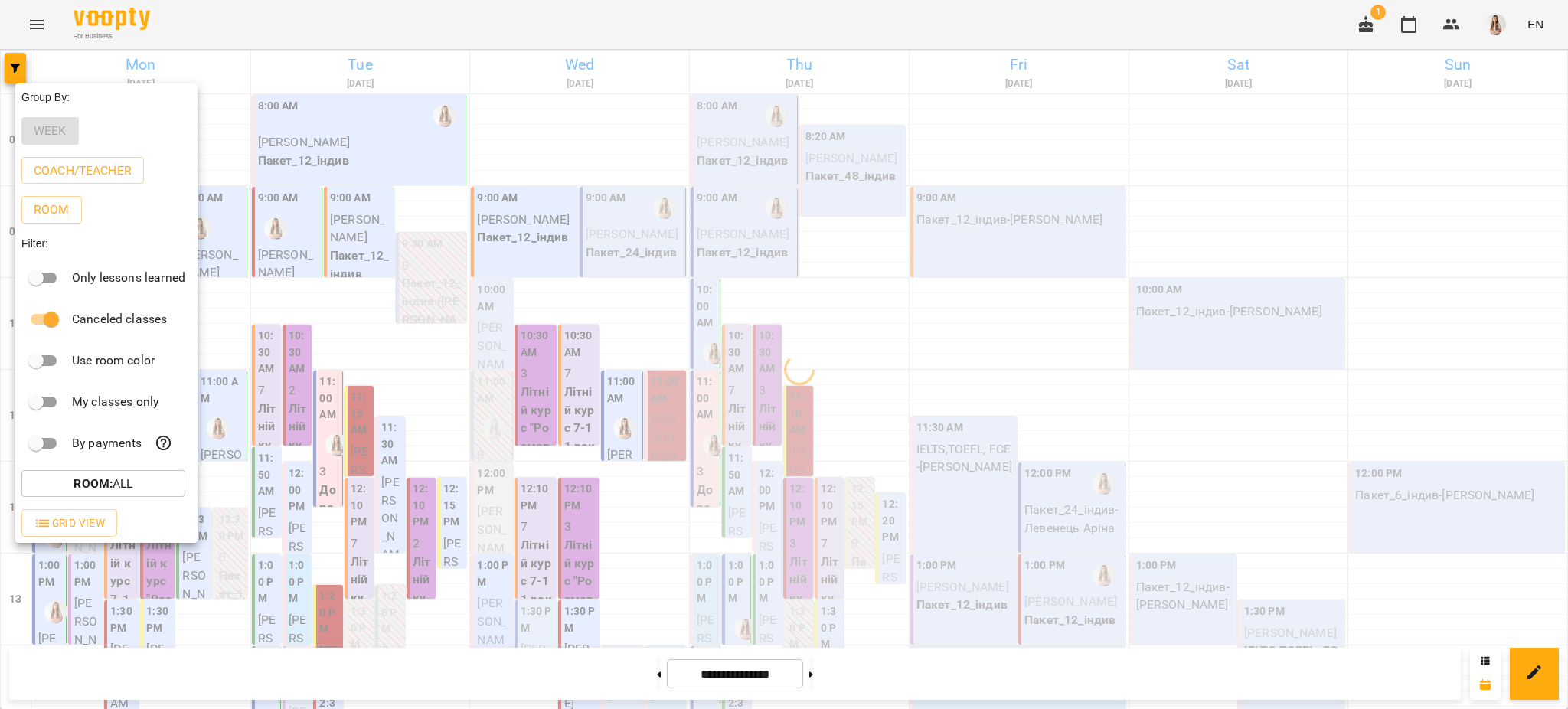
click at [818, 62] on div at bounding box center [784, 354] width 1568 height 709
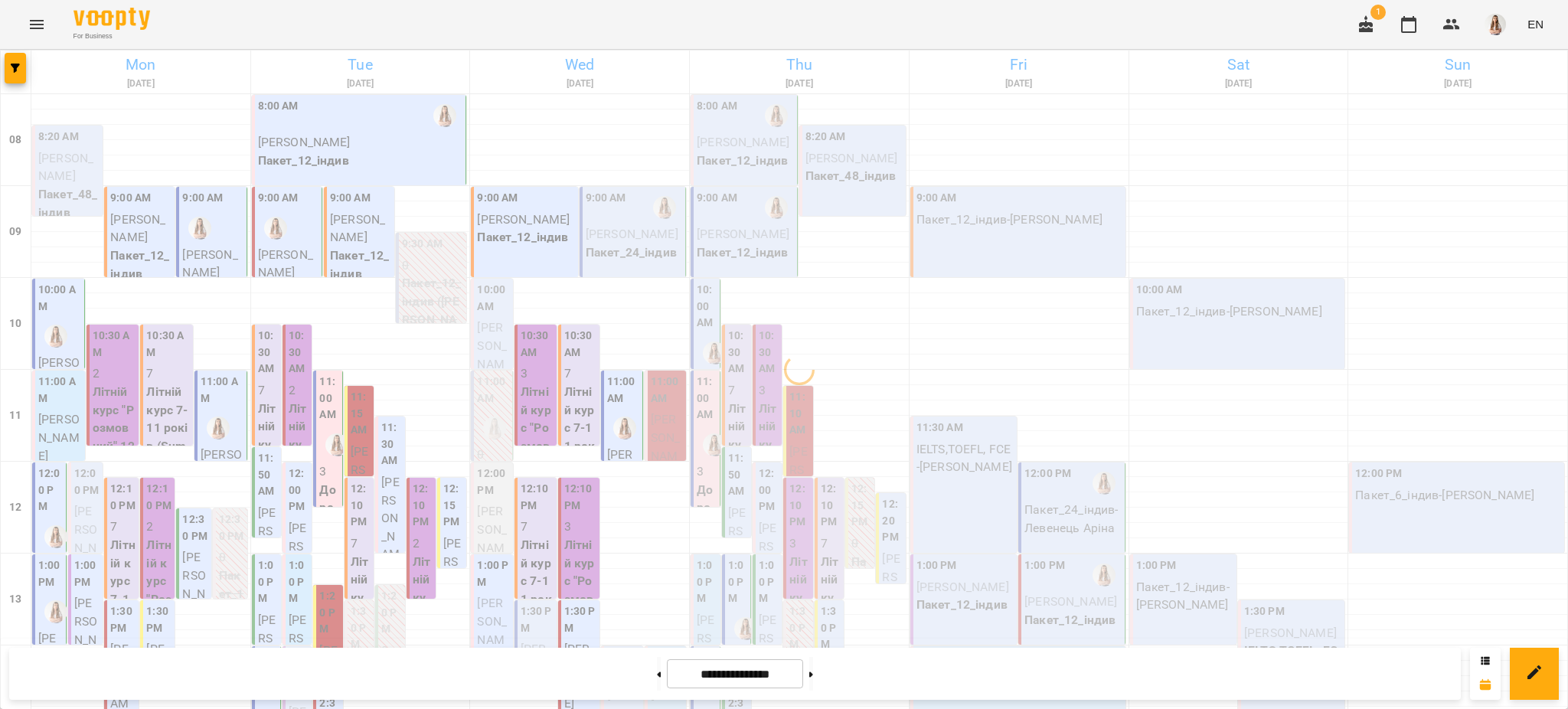
click at [792, 68] on h6 "Thu" at bounding box center [799, 65] width 214 height 24
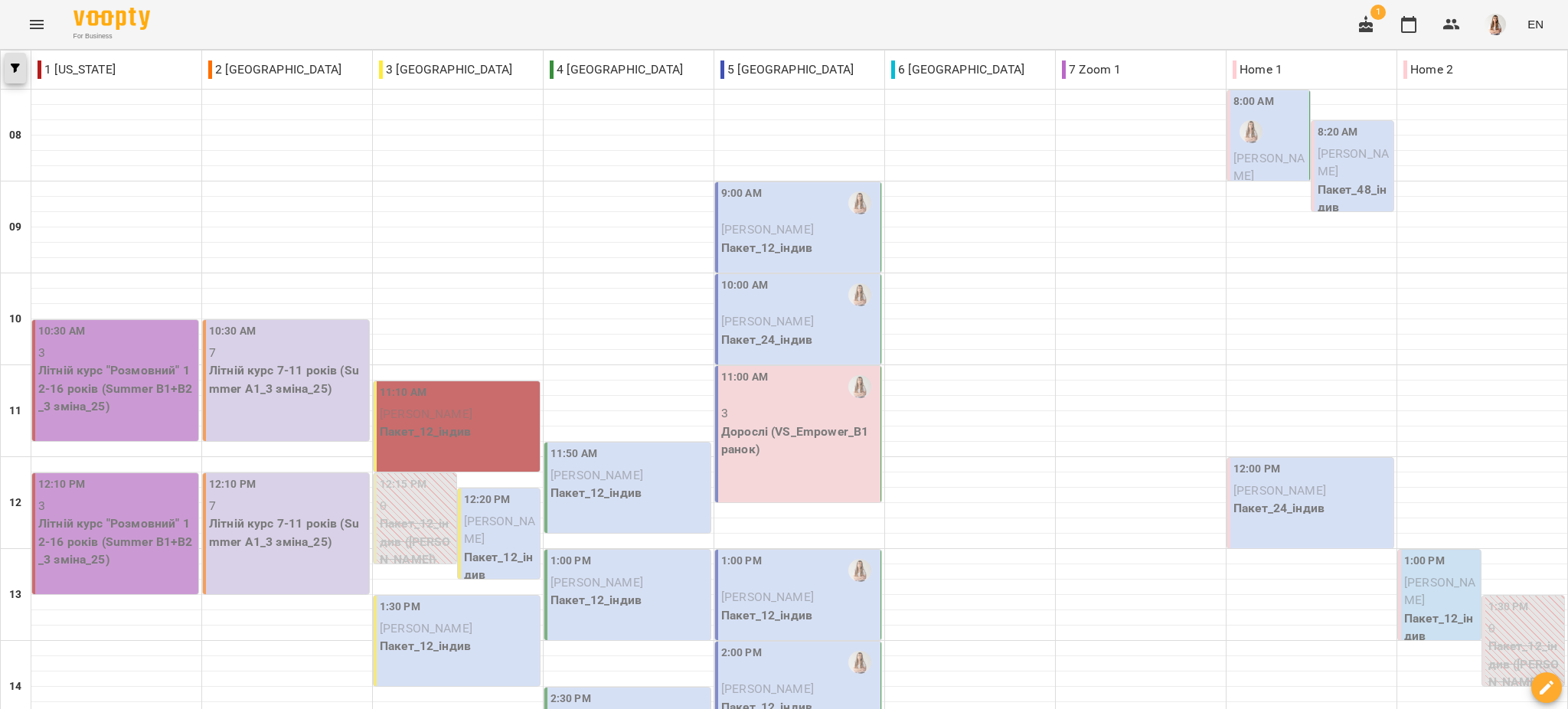
click at [8, 71] on span "button" at bounding box center [16, 68] width 22 height 9
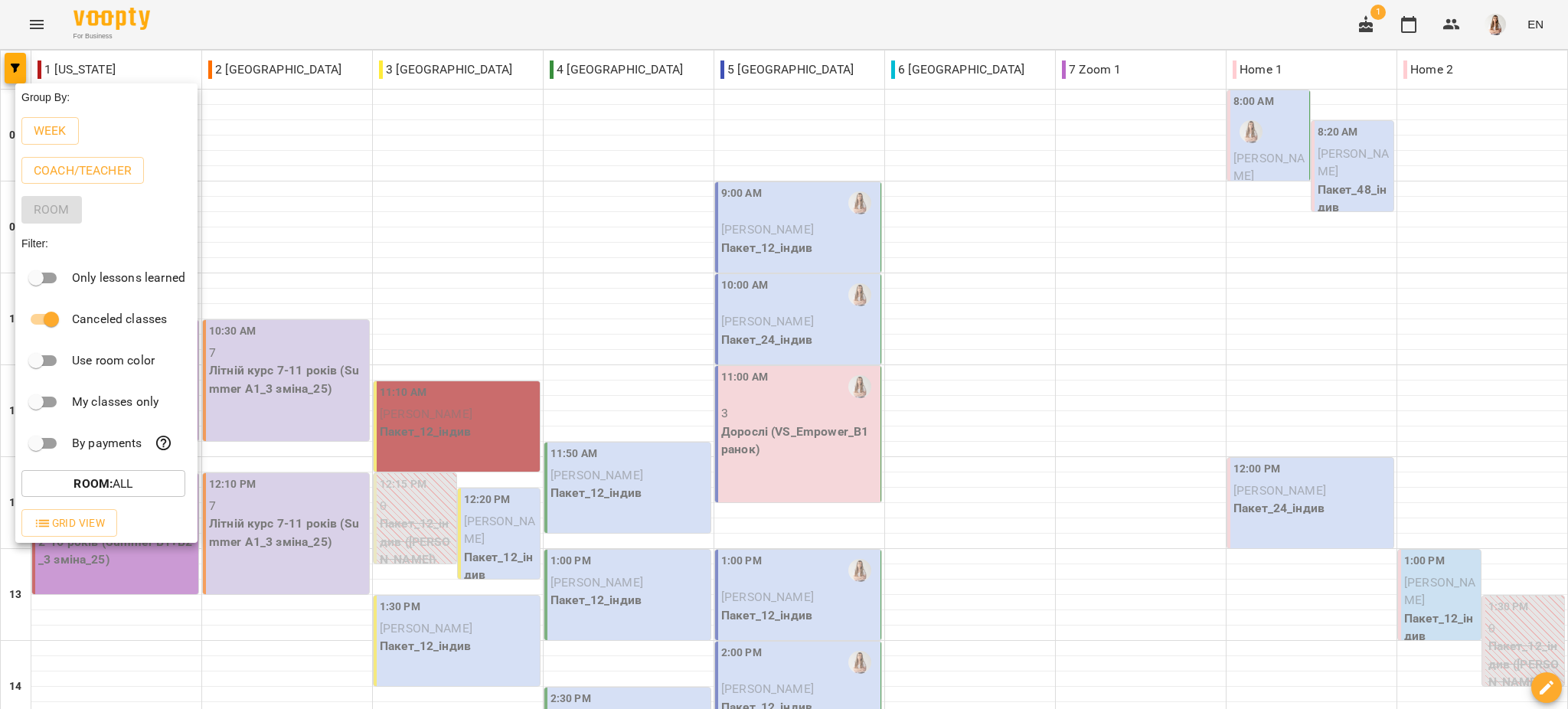
click at [45, 389] on div "My classes only" at bounding box center [105, 402] width 182 height 42
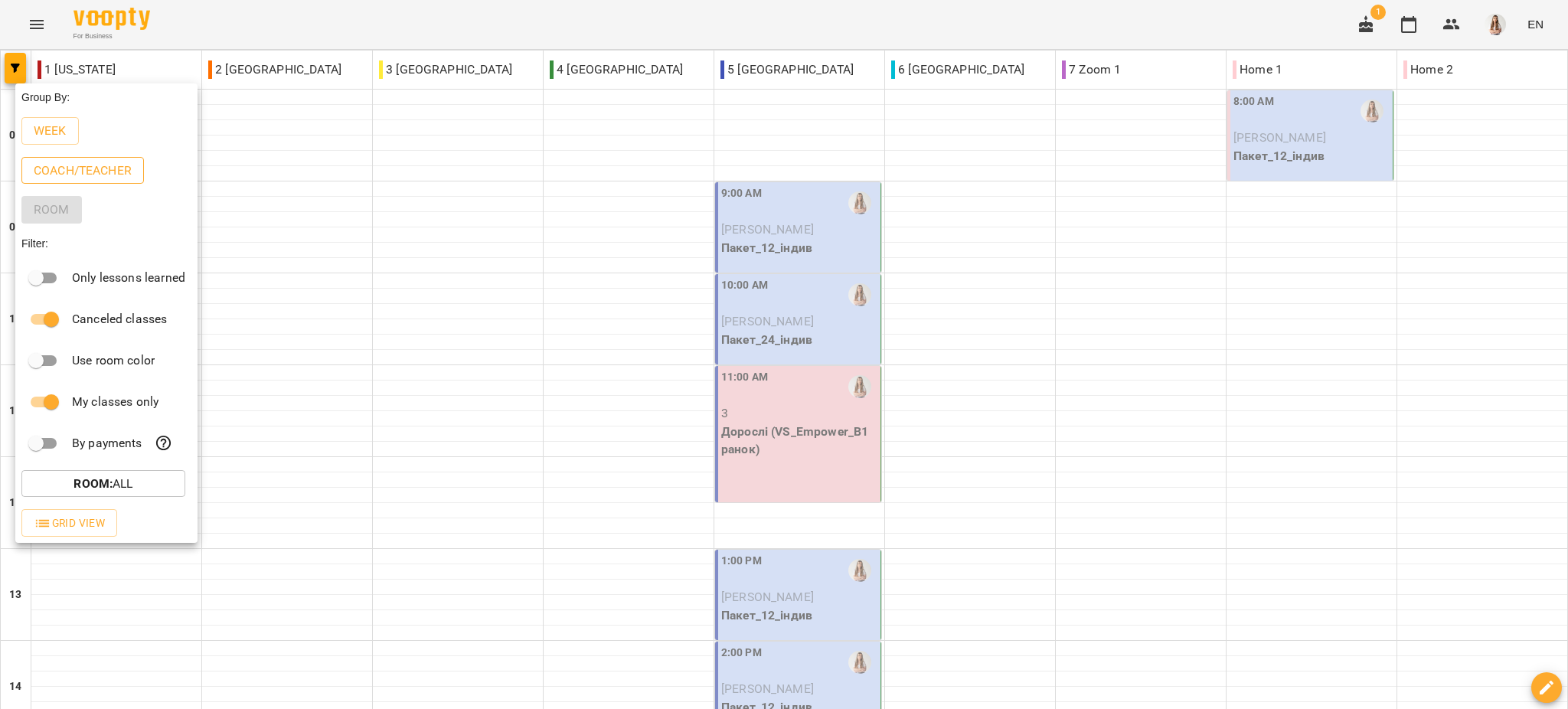
click at [71, 178] on p "Coach/Teacher" at bounding box center [82, 171] width 98 height 19
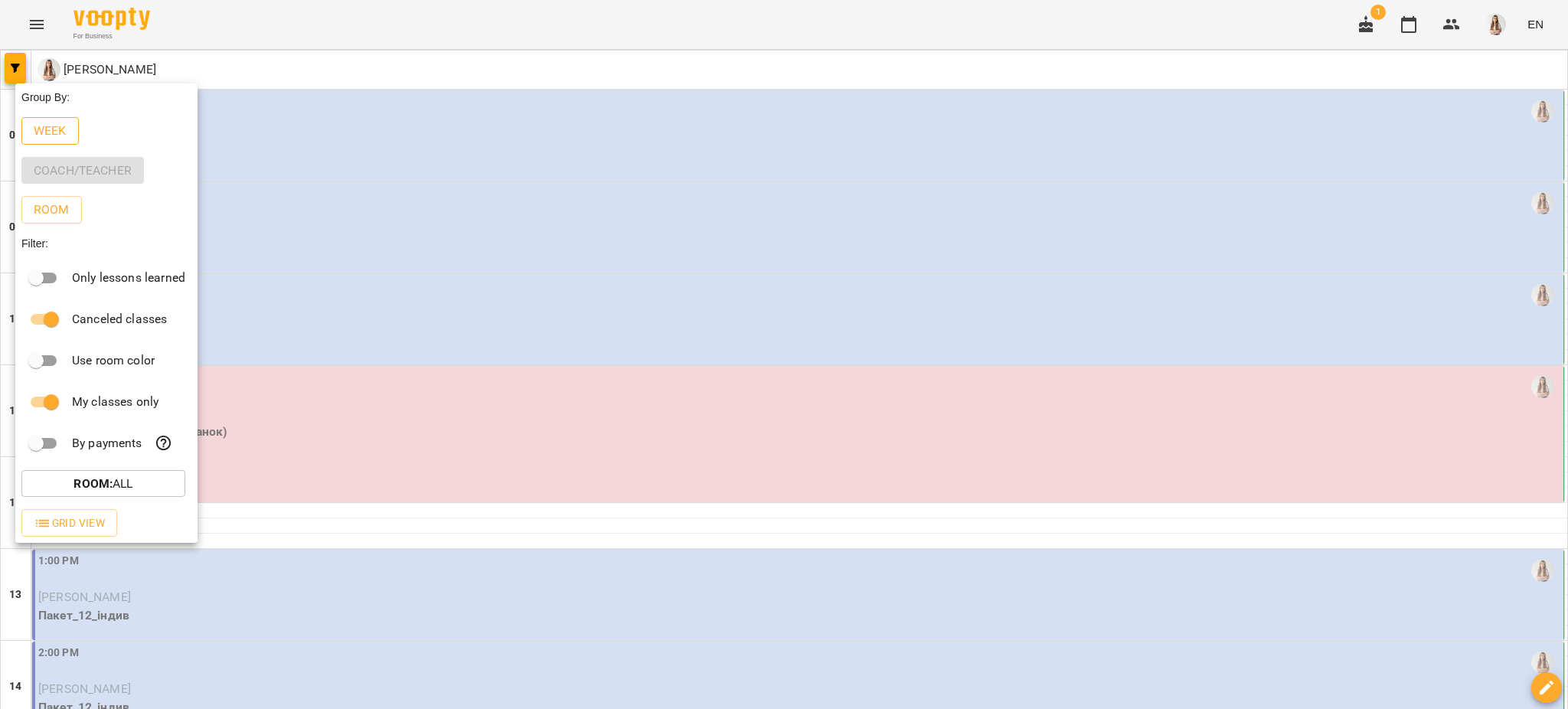
click at [54, 136] on p "Week" at bounding box center [50, 131] width 33 height 19
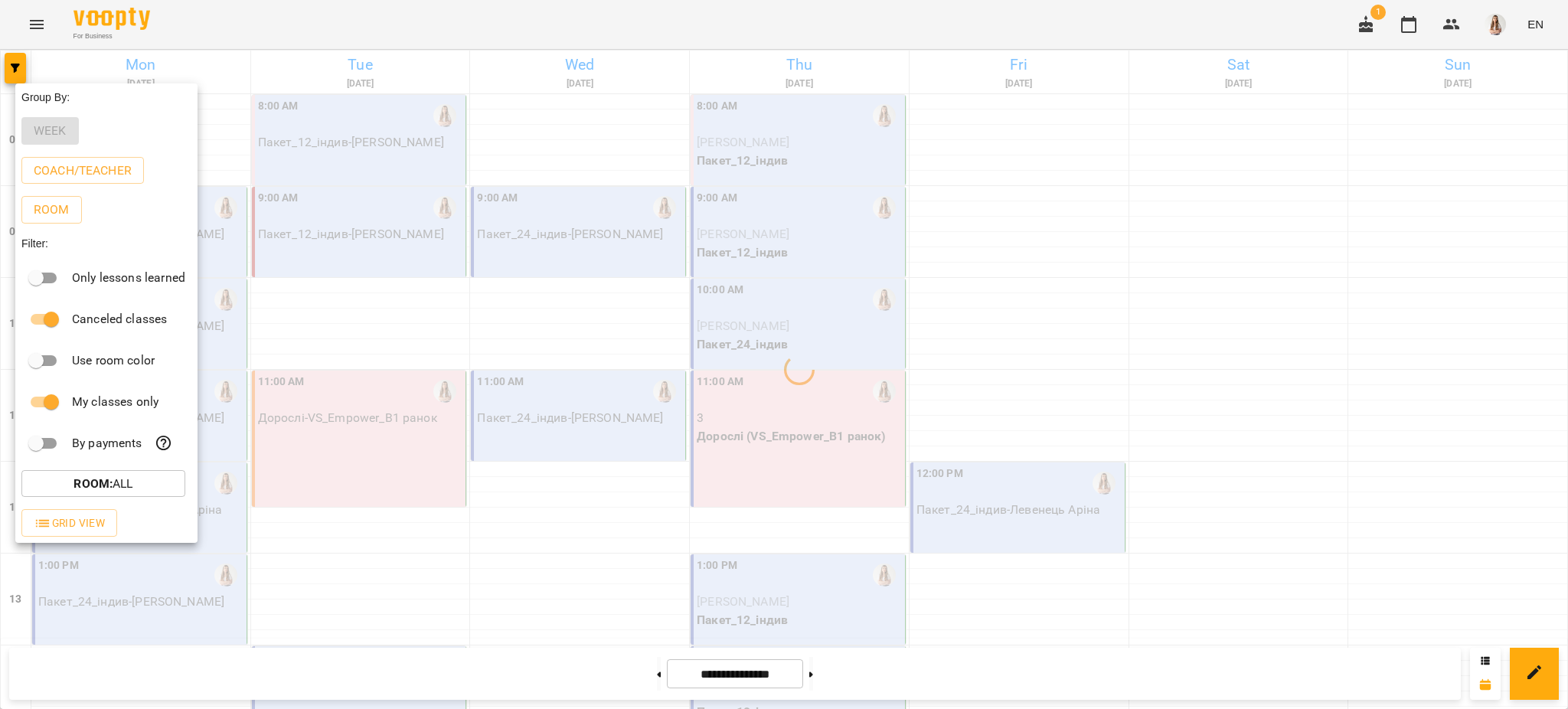
click at [280, 25] on div at bounding box center [784, 354] width 1568 height 709
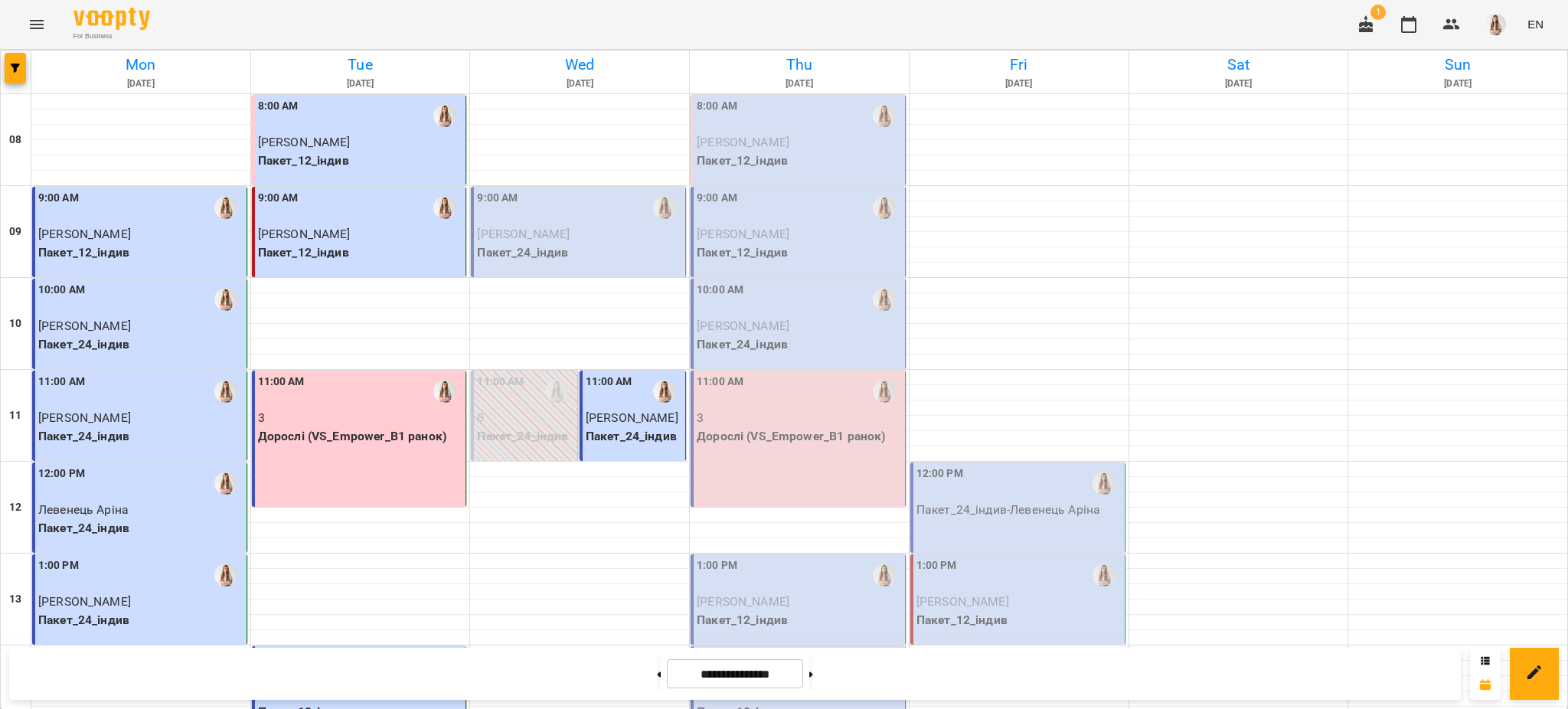
click at [131, 325] on span "[PERSON_NAME]" at bounding box center [84, 326] width 92 height 15
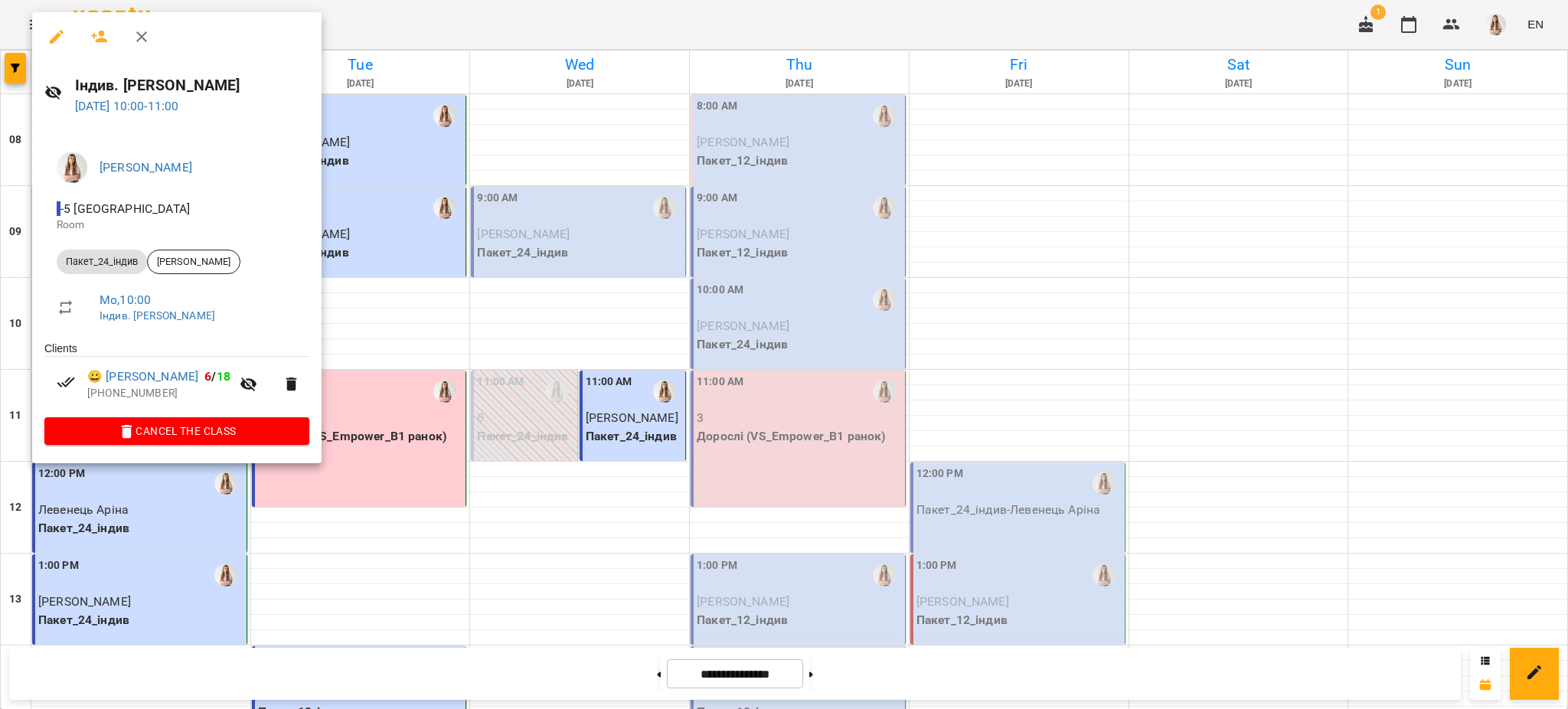
click at [62, 35] on icon "button" at bounding box center [57, 37] width 19 height 19
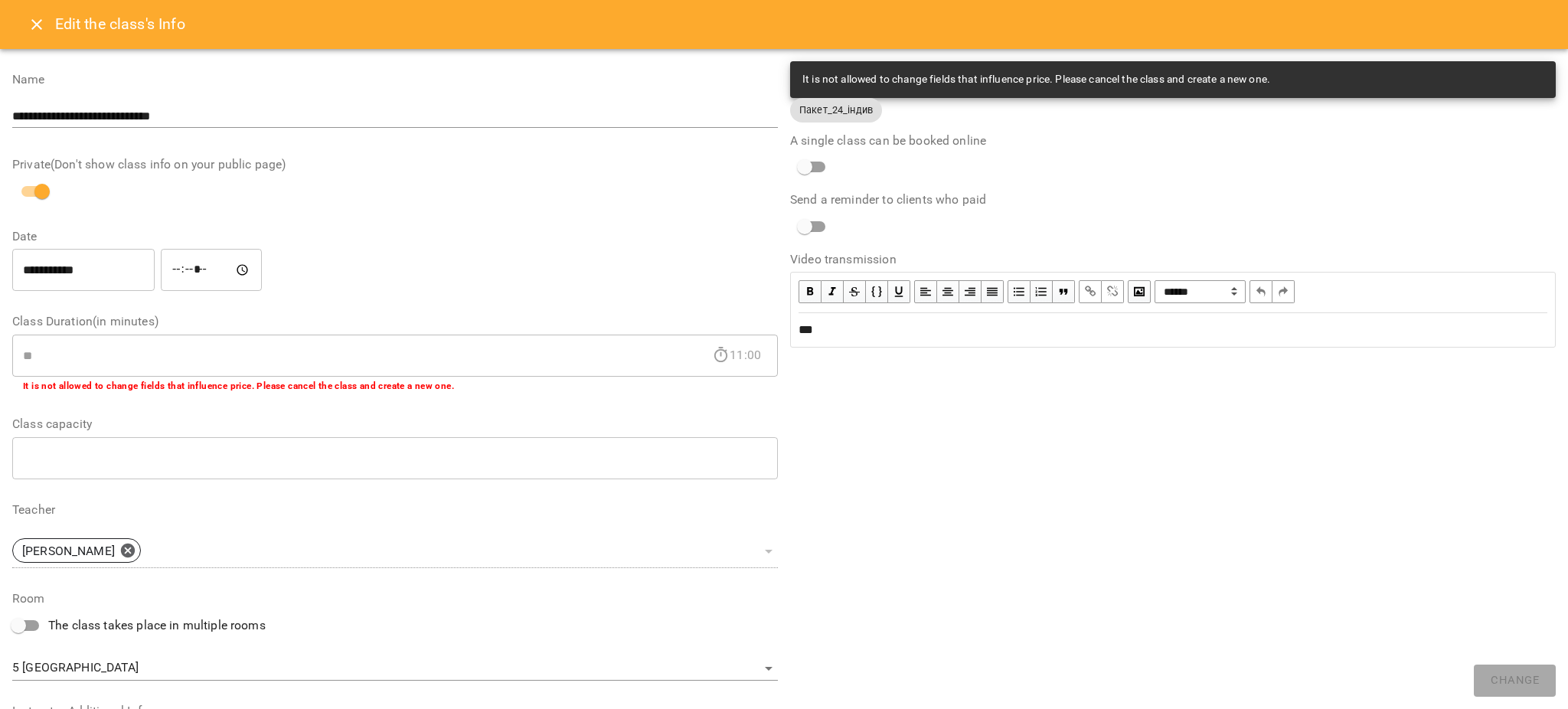
click at [52, 21] on button "Close" at bounding box center [37, 24] width 37 height 37
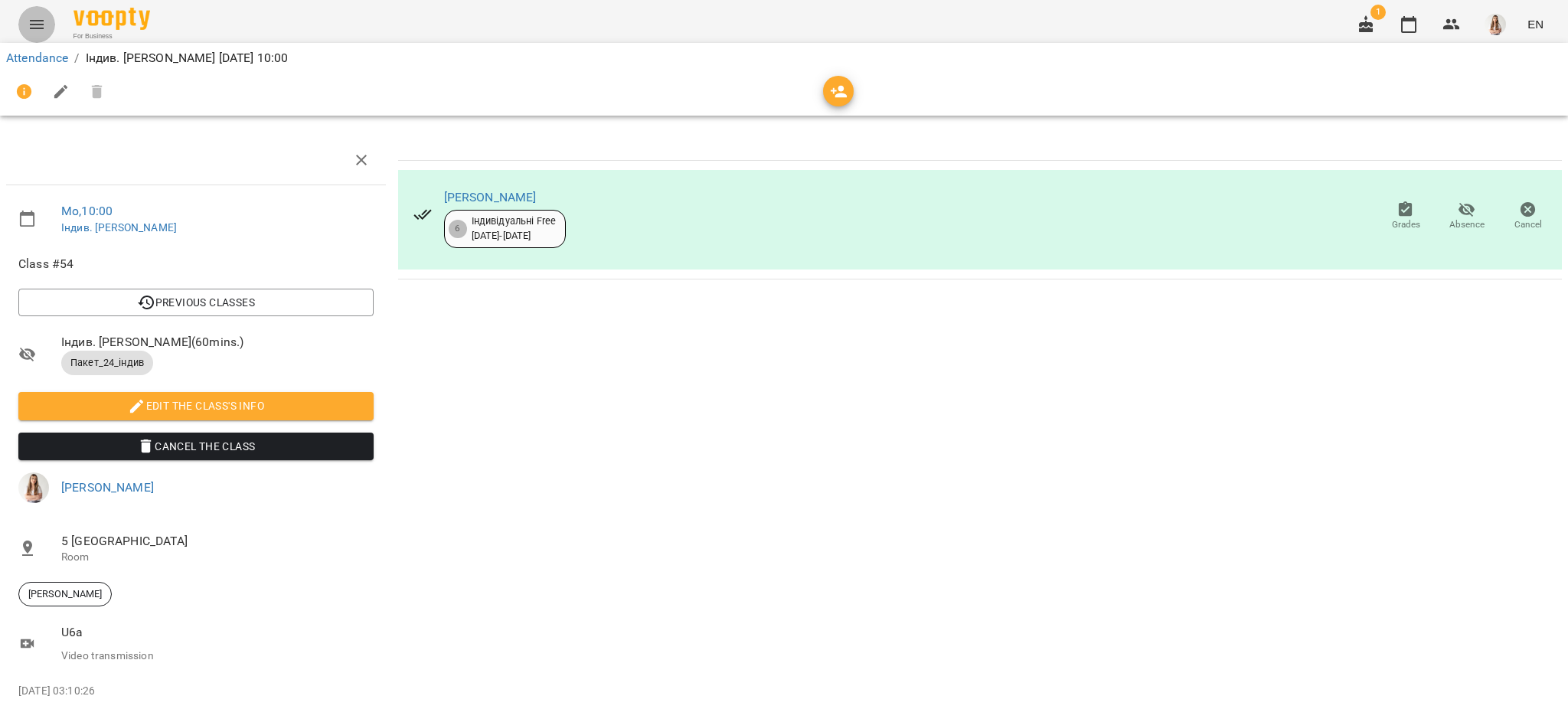
click at [47, 24] on button "Menu" at bounding box center [37, 24] width 37 height 37
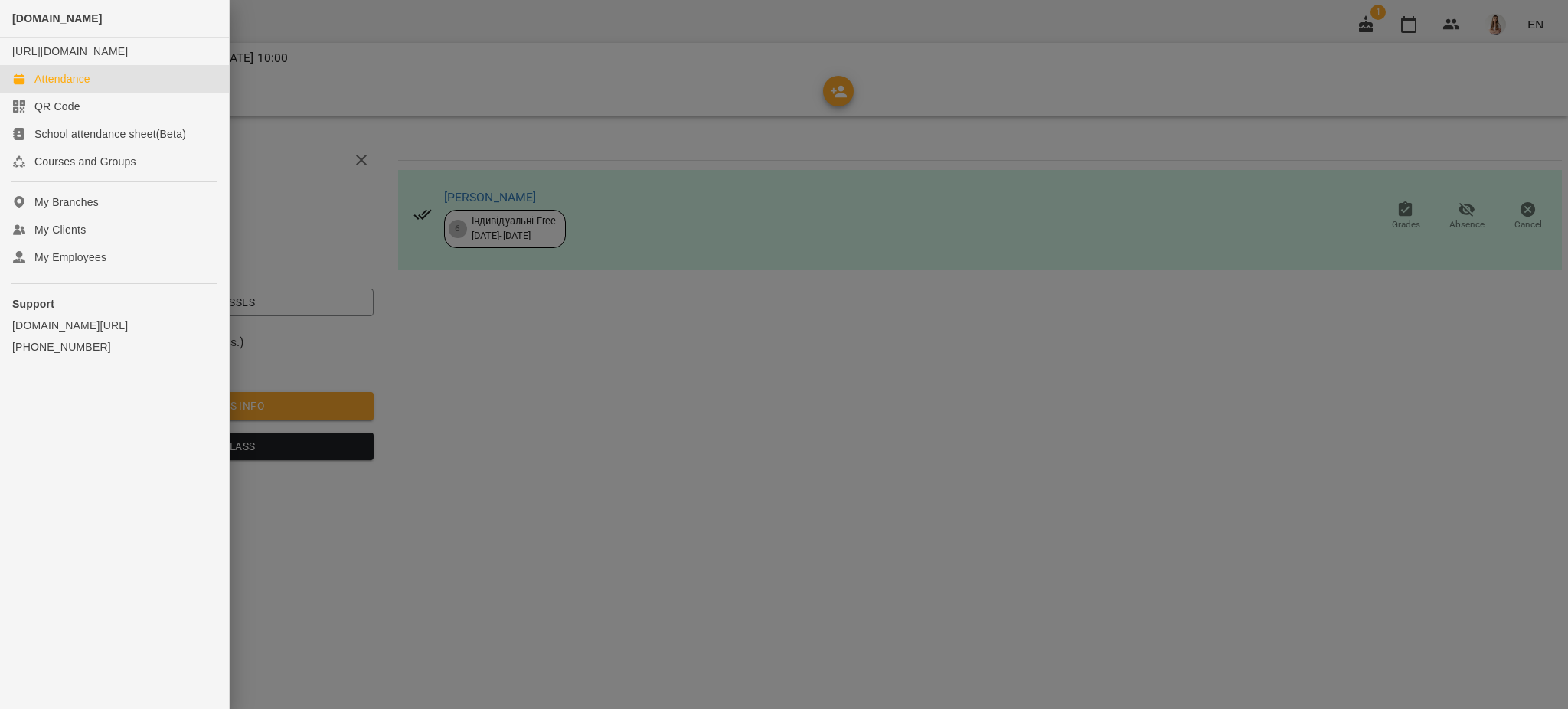
click at [68, 86] on div "Attendance" at bounding box center [63, 78] width 56 height 15
